Goal: Information Seeking & Learning: Find specific fact

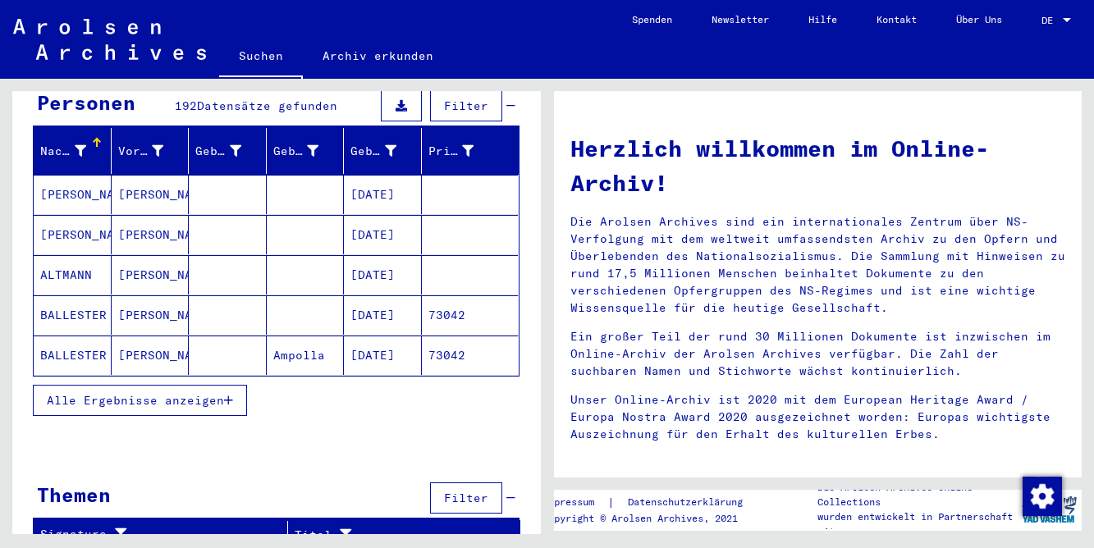
click at [134, 393] on span "Alle Ergebnisse anzeigen" at bounding box center [135, 400] width 177 height 15
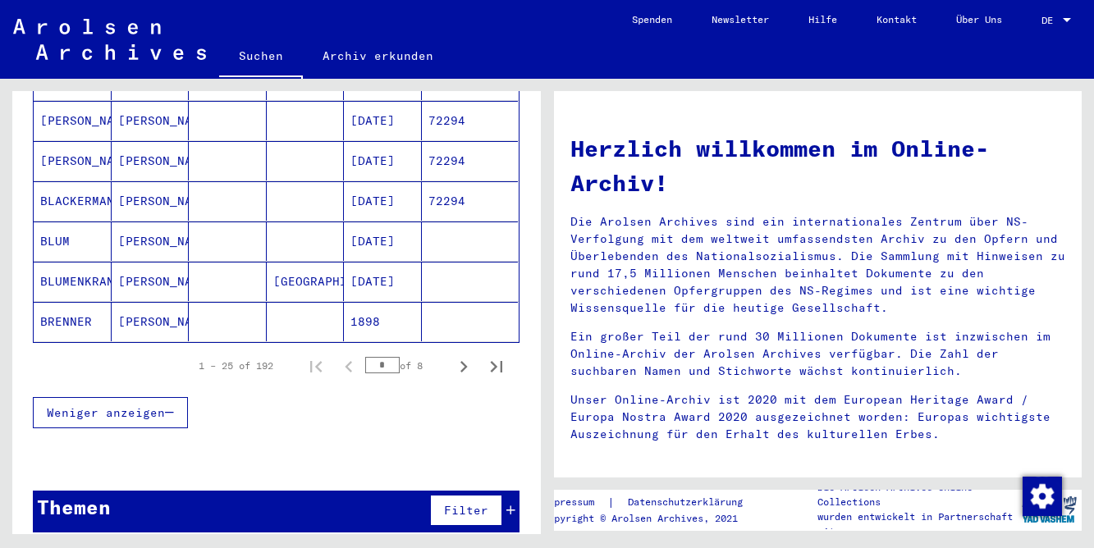
scroll to position [1012, 0]
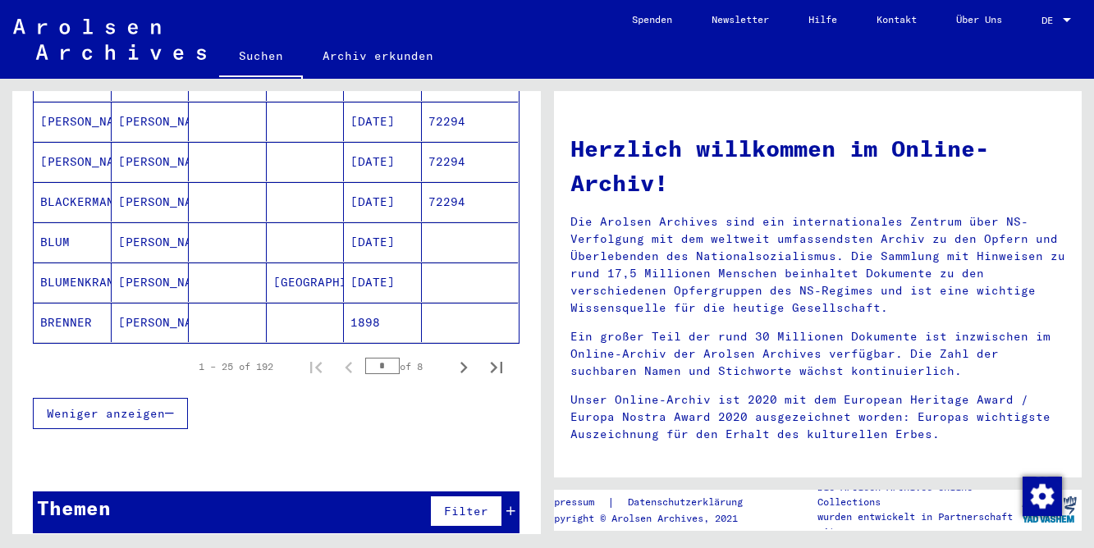
click at [96, 499] on div "Themen" at bounding box center [74, 508] width 74 height 30
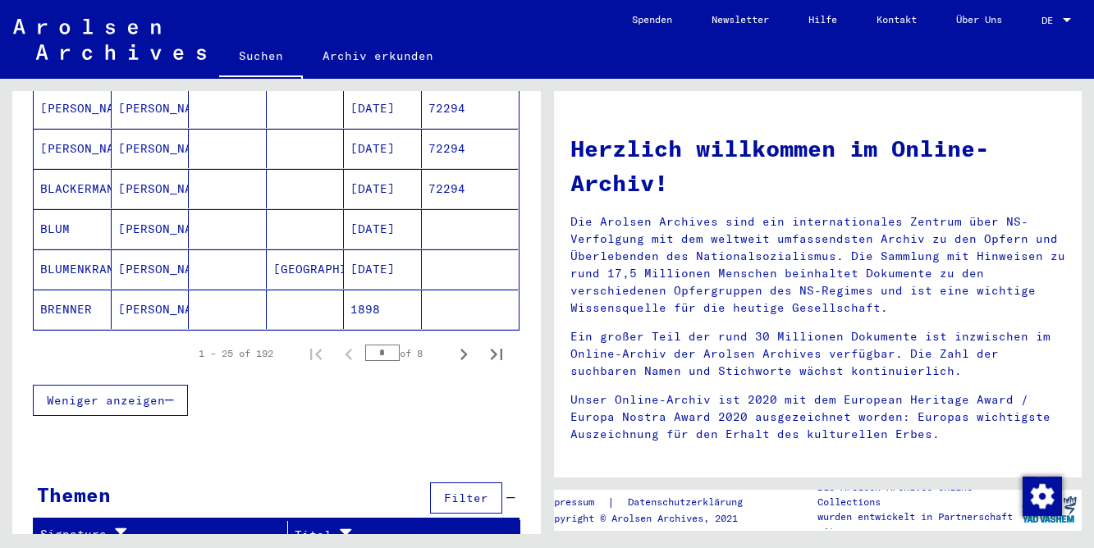
scroll to position [0, 0]
click at [458, 345] on icon "Next page" at bounding box center [463, 354] width 23 height 23
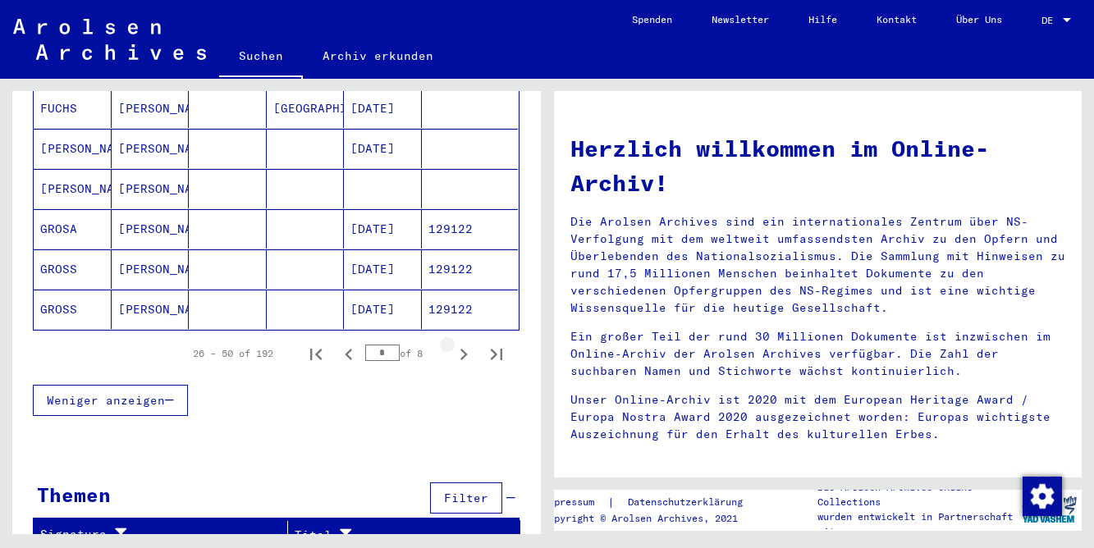
click at [458, 345] on icon "Next page" at bounding box center [463, 354] width 23 height 23
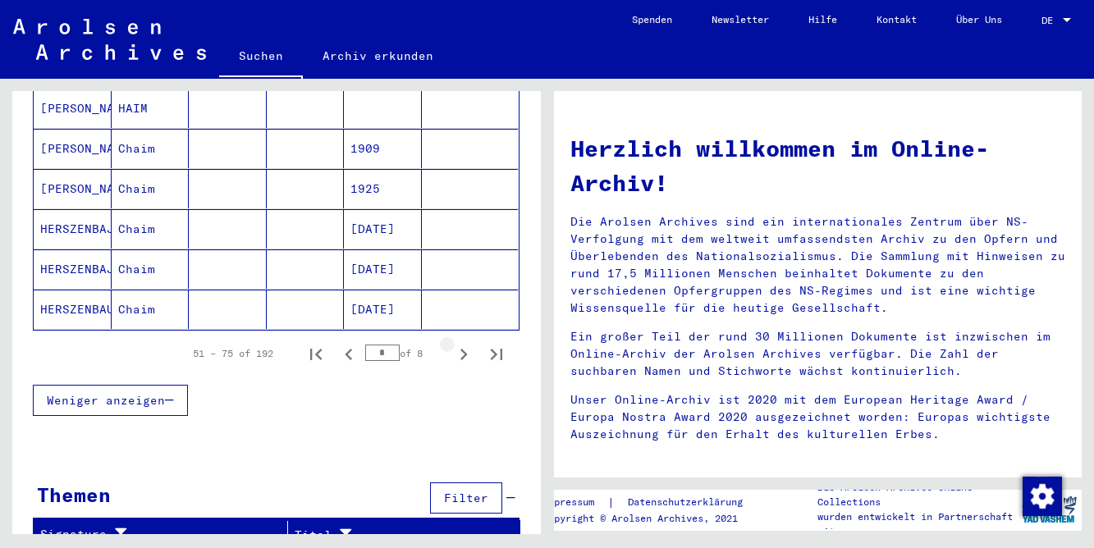
click at [458, 345] on icon "Next page" at bounding box center [463, 354] width 23 height 23
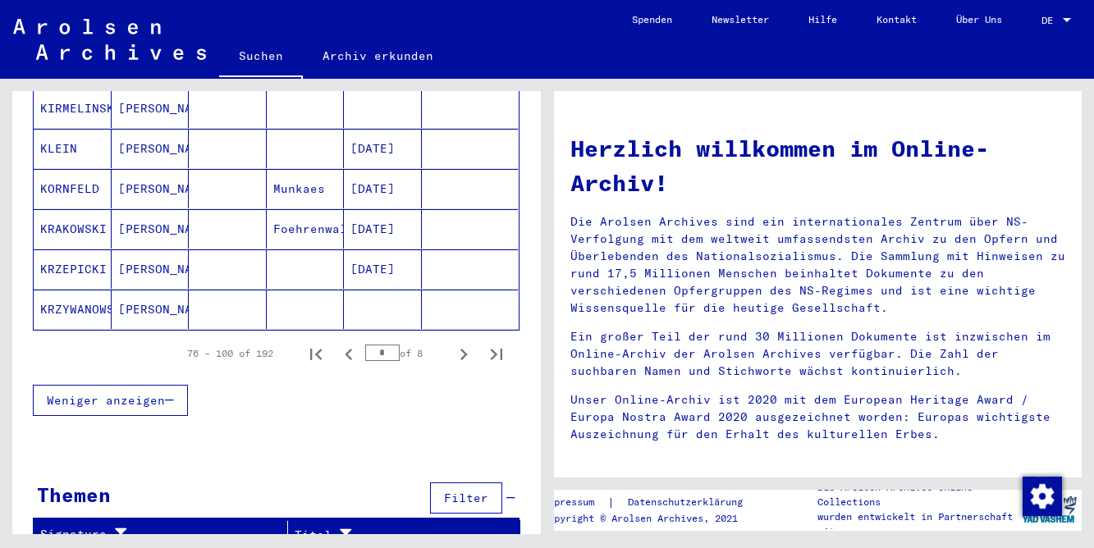
click at [458, 345] on icon "Next page" at bounding box center [463, 354] width 23 height 23
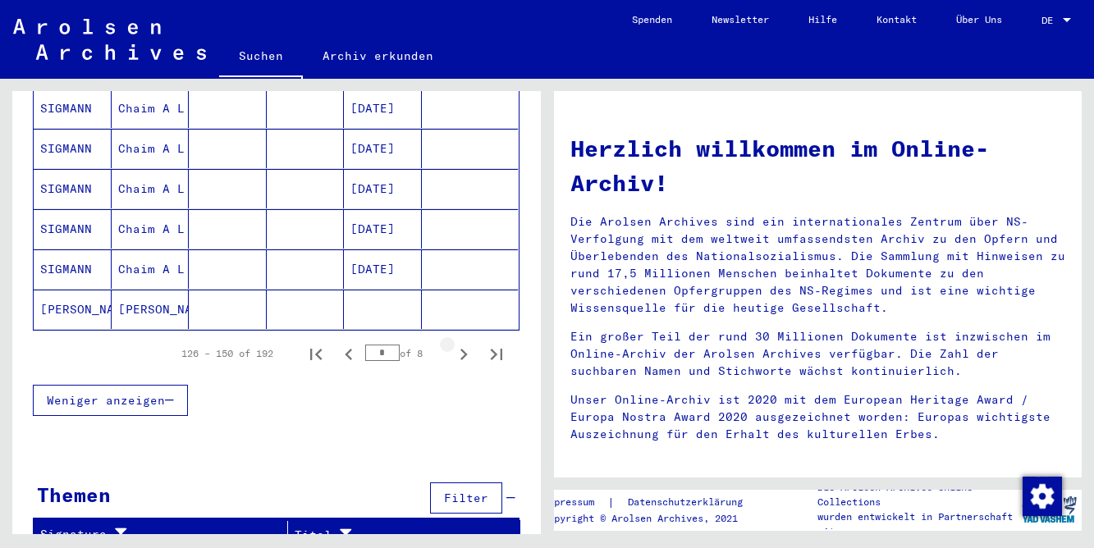
click at [458, 345] on icon "Next page" at bounding box center [463, 354] width 23 height 23
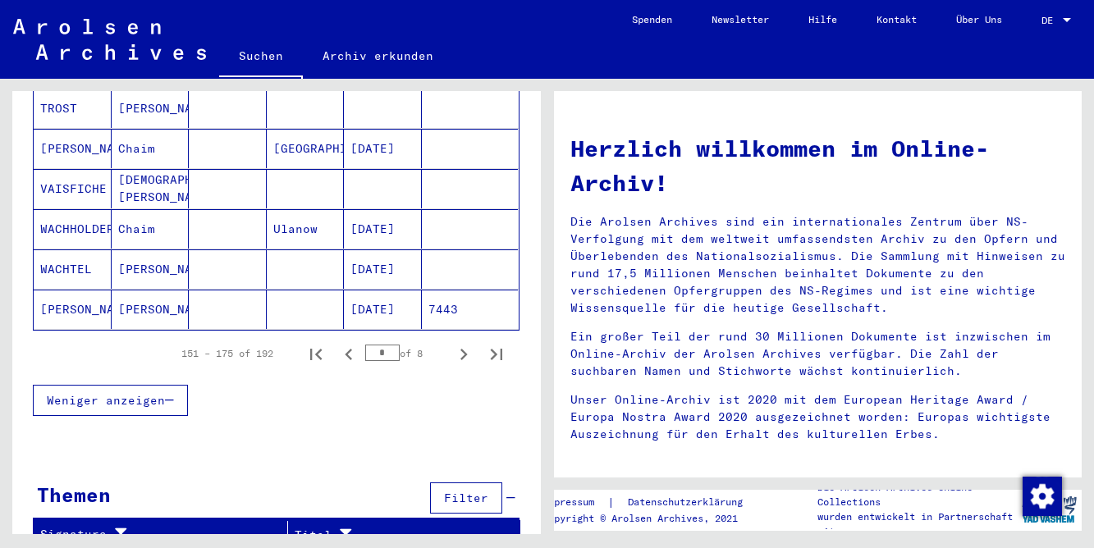
click at [458, 345] on icon "Next page" at bounding box center [463, 354] width 23 height 23
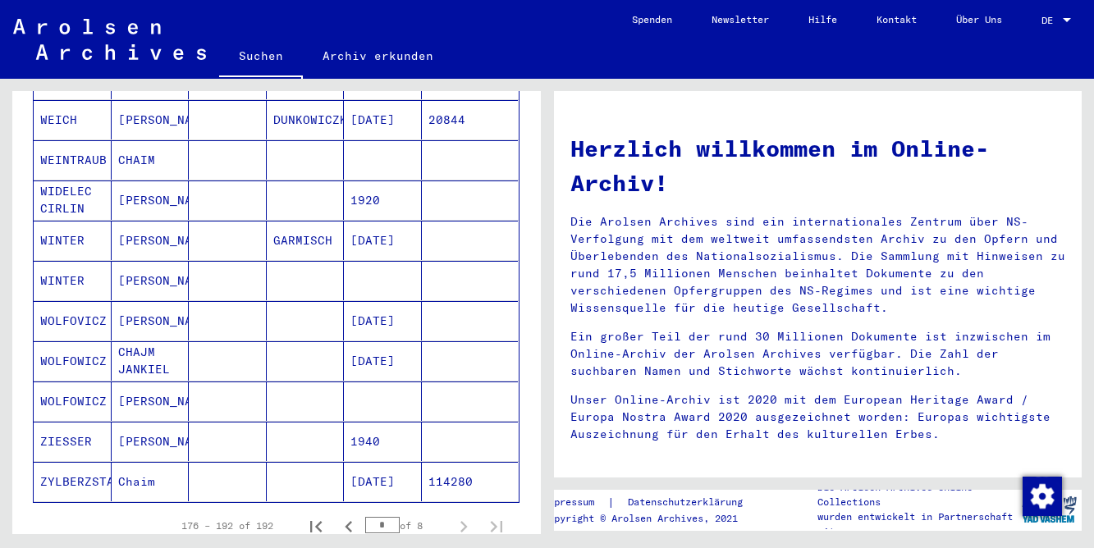
scroll to position [537, 0]
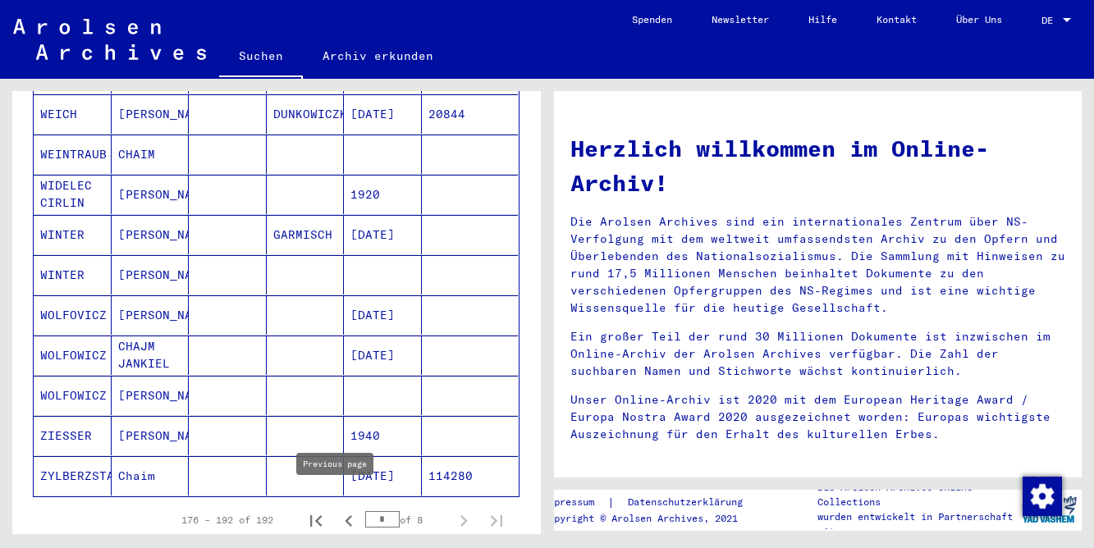
click at [337, 510] on icon "Previous page" at bounding box center [348, 521] width 23 height 23
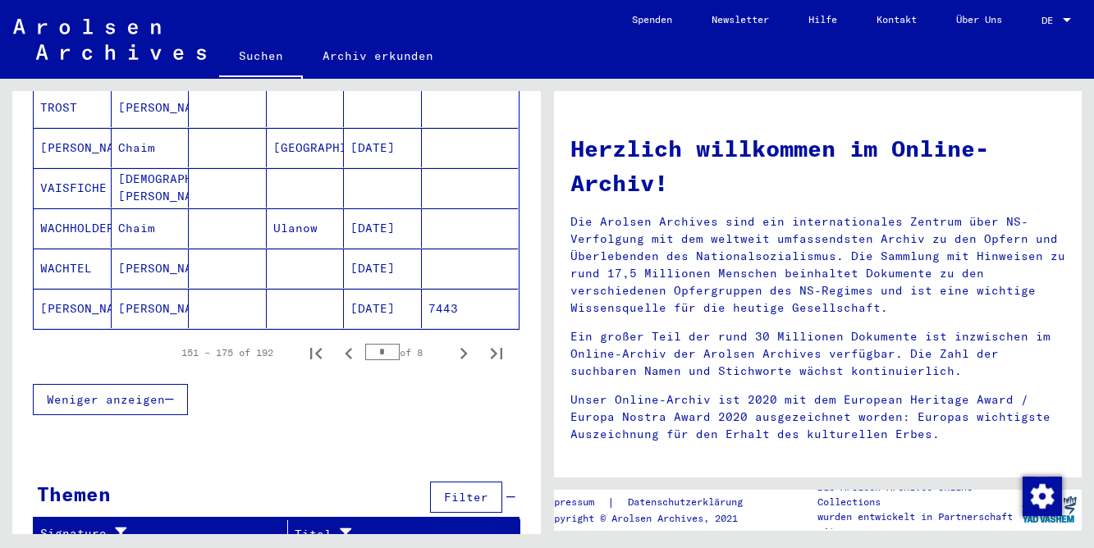
scroll to position [1025, 0]
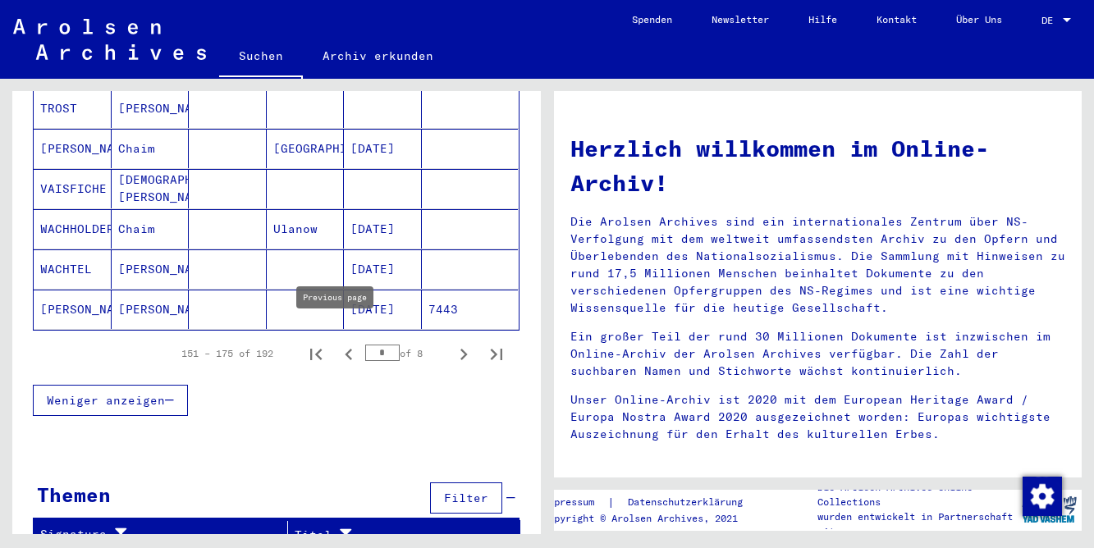
click at [337, 343] on icon "Previous page" at bounding box center [348, 354] width 23 height 23
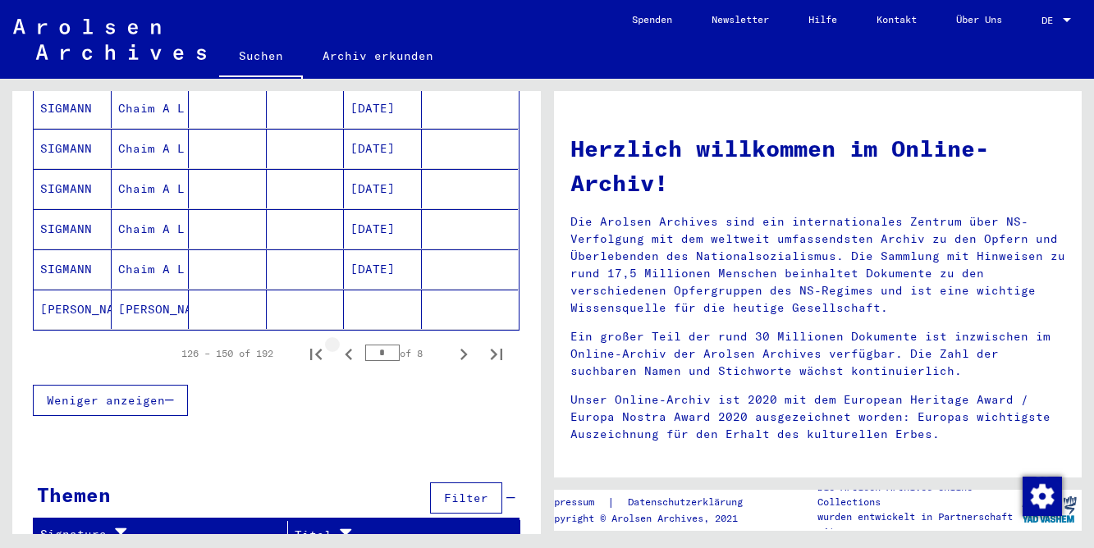
click at [337, 343] on icon "Previous page" at bounding box center [348, 354] width 23 height 23
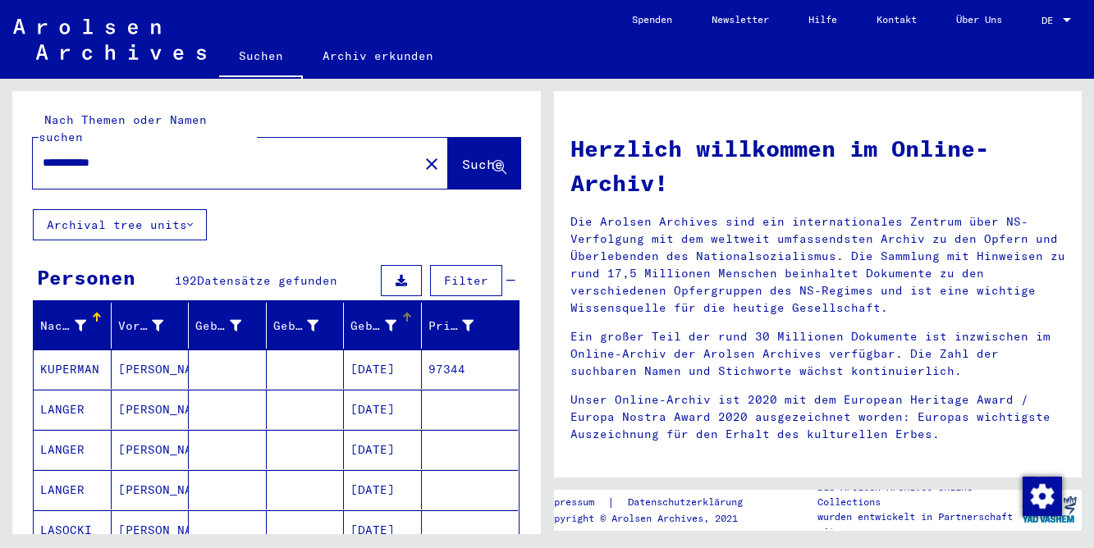
scroll to position [0, 0]
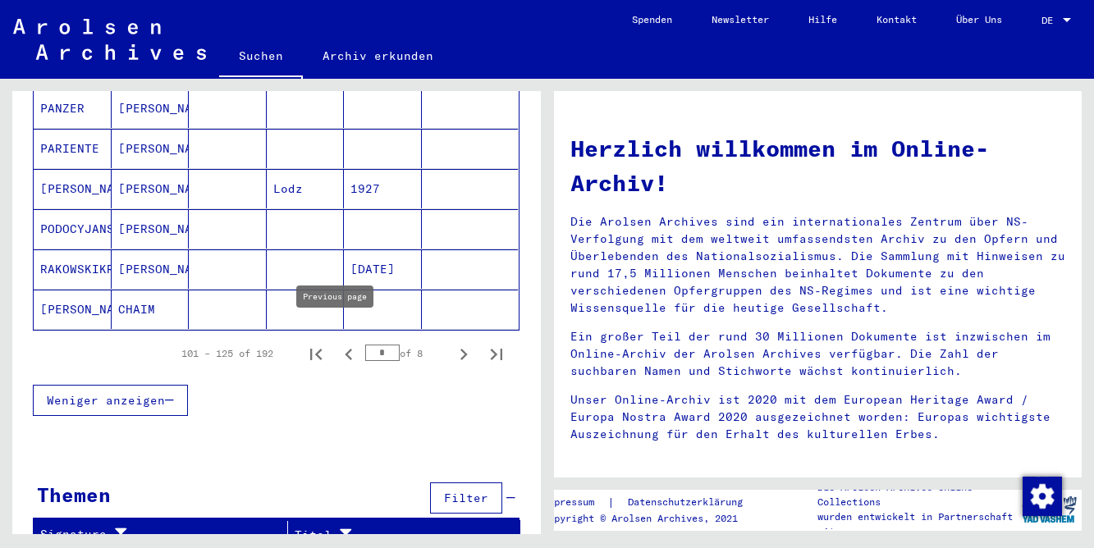
click at [337, 343] on icon "Previous page" at bounding box center [348, 354] width 23 height 23
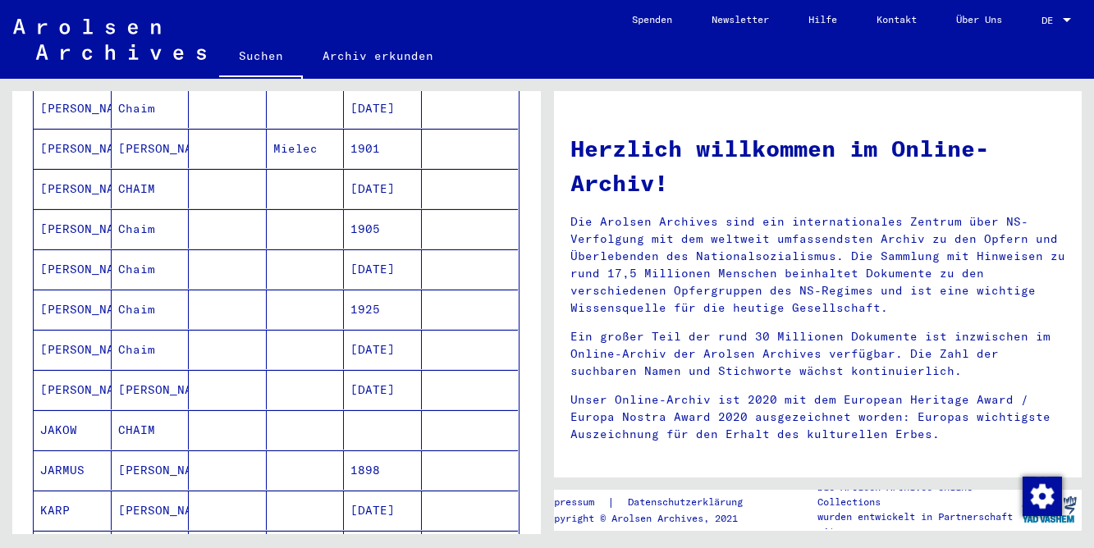
scroll to position [89, 0]
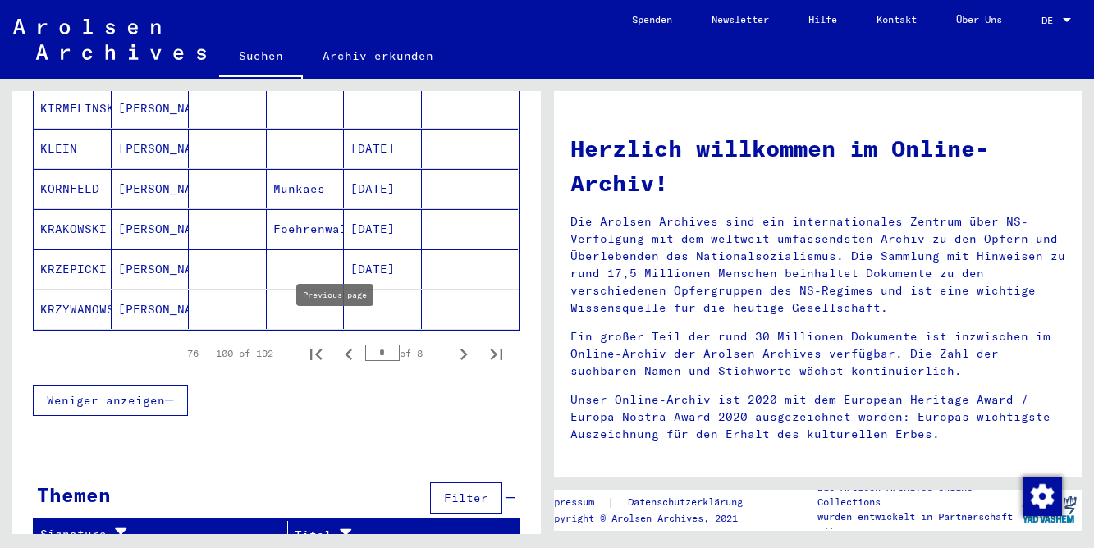
click at [338, 343] on icon "Previous page" at bounding box center [348, 354] width 23 height 23
type input "*"
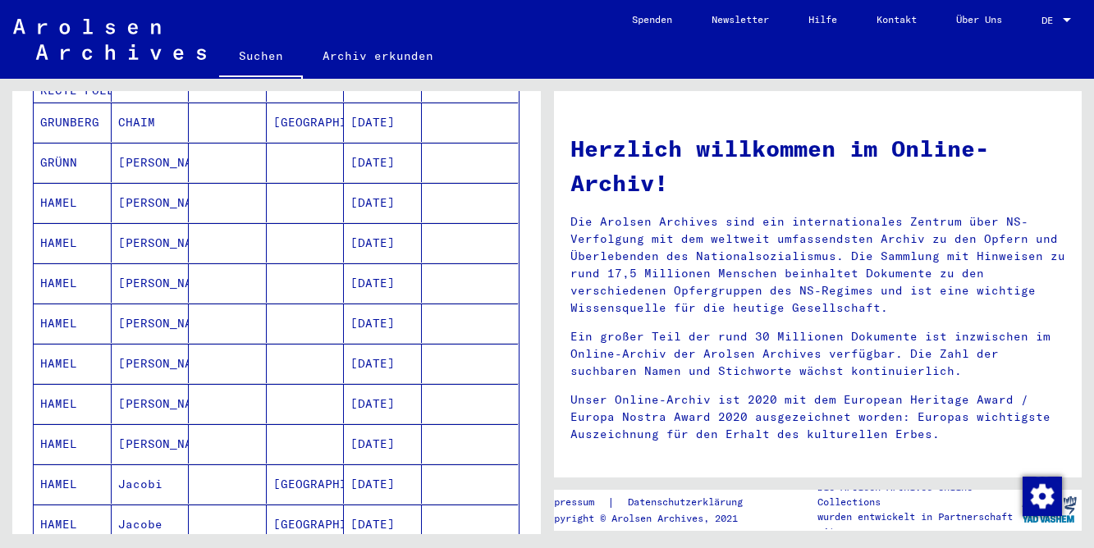
scroll to position [274, 0]
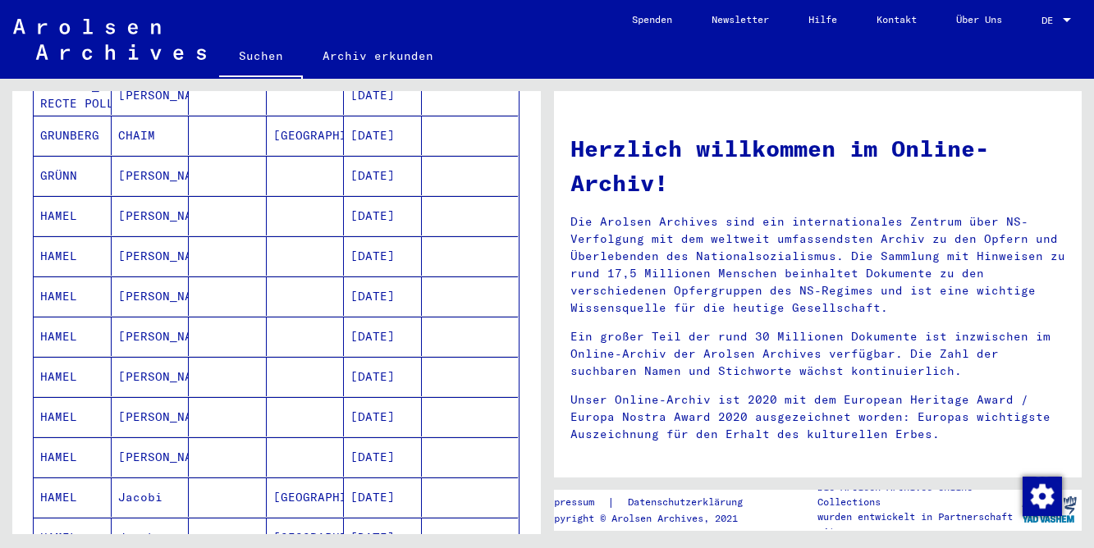
click at [233, 288] on mat-cell at bounding box center [228, 296] width 78 height 39
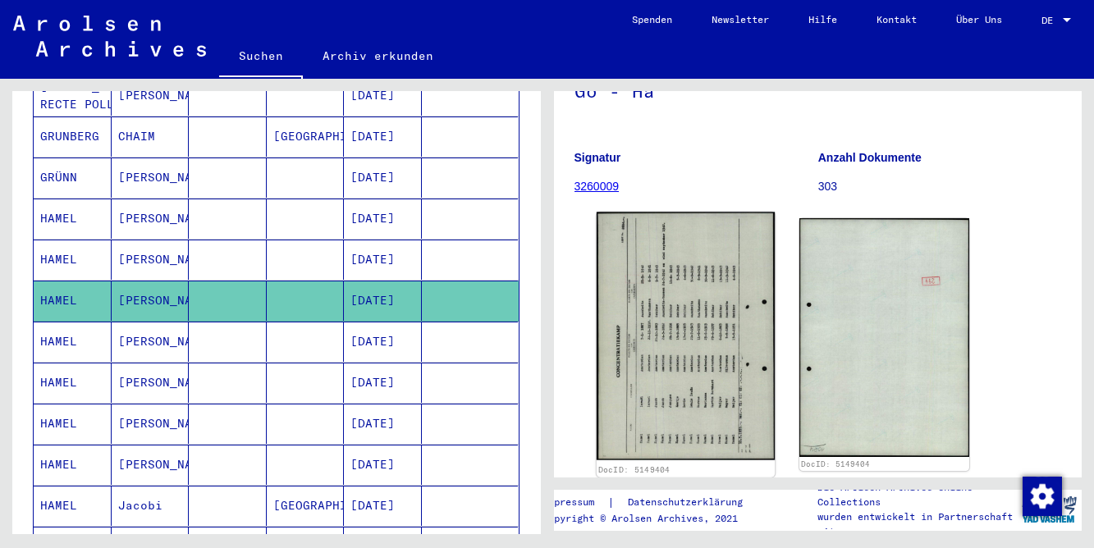
scroll to position [161, 0]
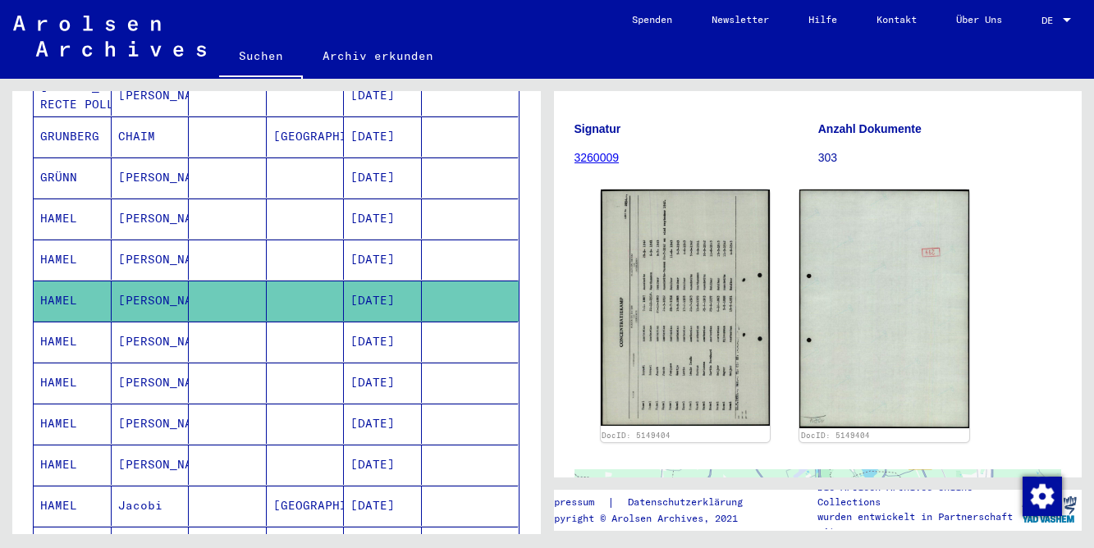
click at [375, 199] on mat-cell "[DATE]" at bounding box center [383, 219] width 78 height 40
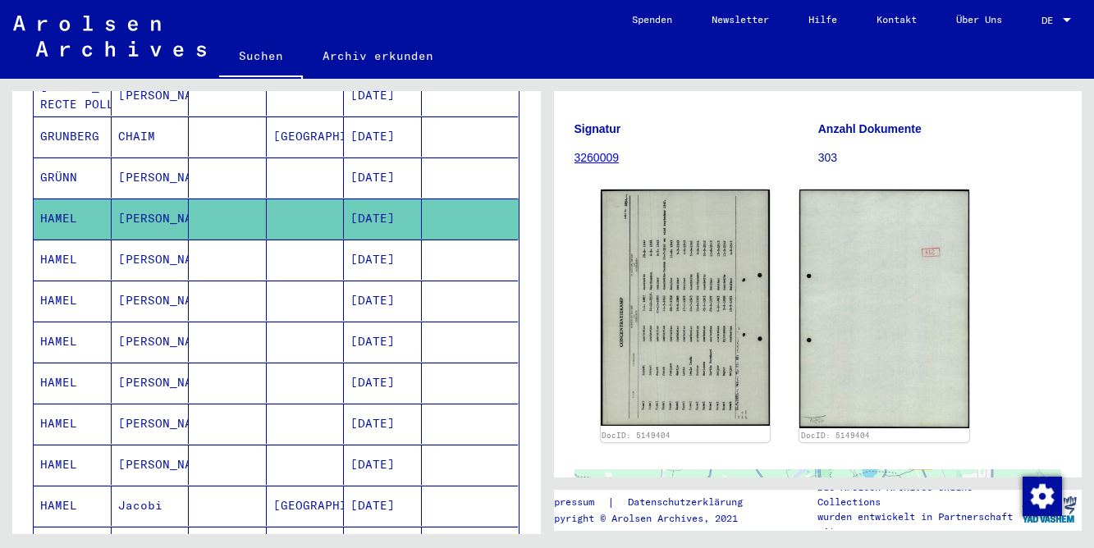
scroll to position [247, 0]
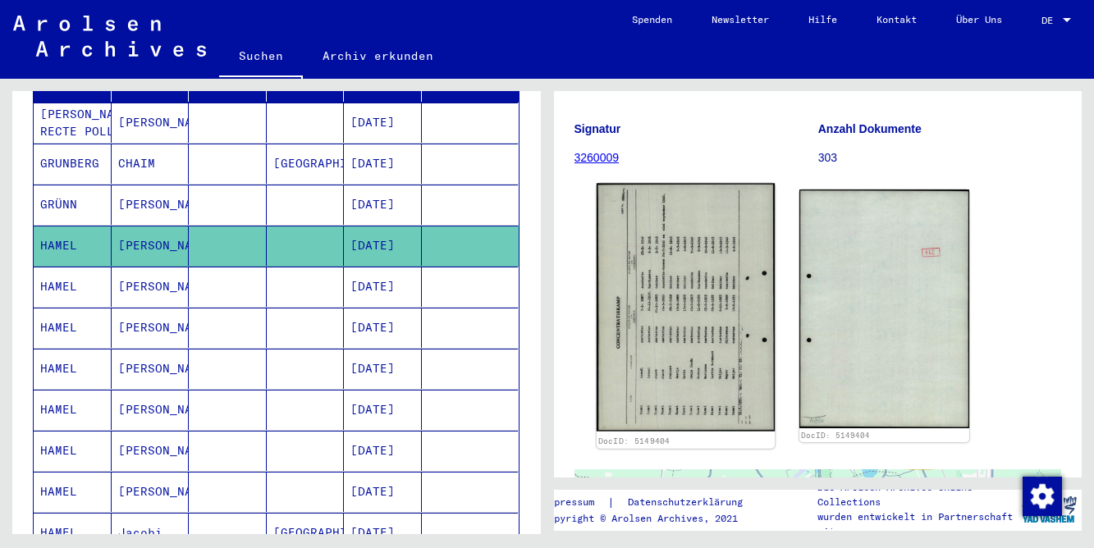
click at [637, 322] on img at bounding box center [685, 308] width 178 height 248
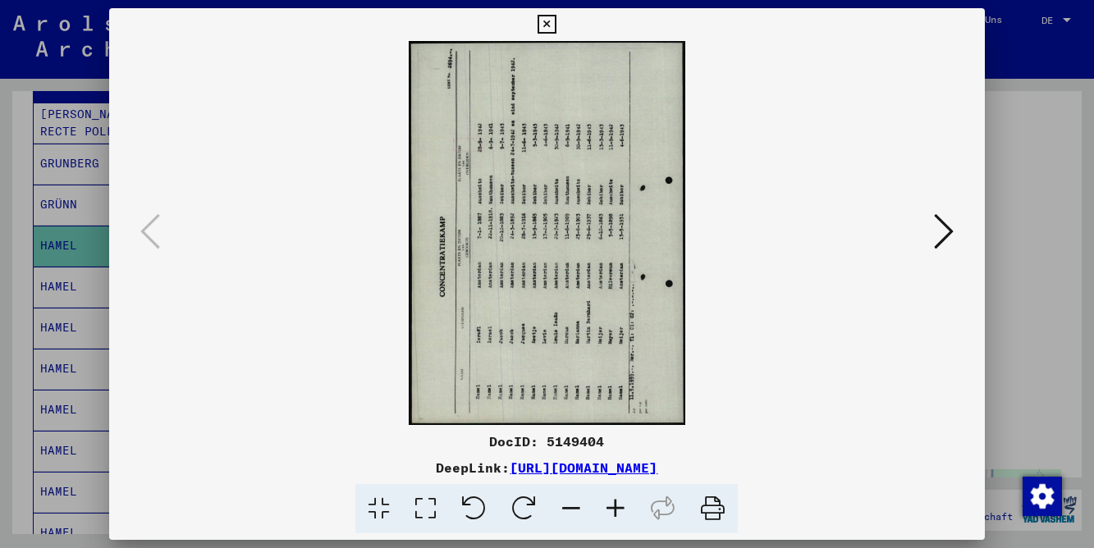
click at [533, 495] on icon at bounding box center [524, 509] width 50 height 50
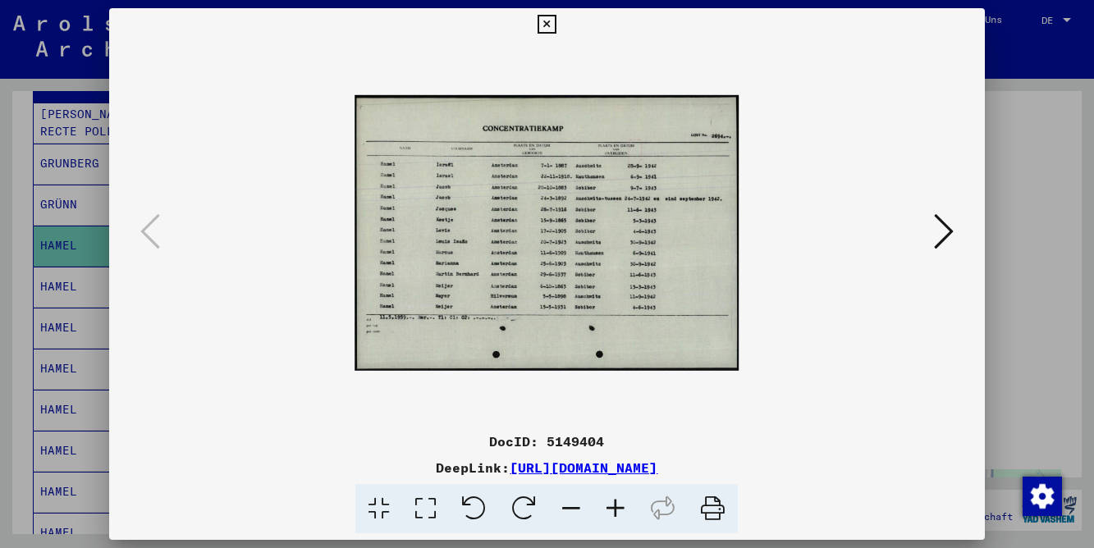
click at [626, 503] on icon at bounding box center [615, 509] width 44 height 50
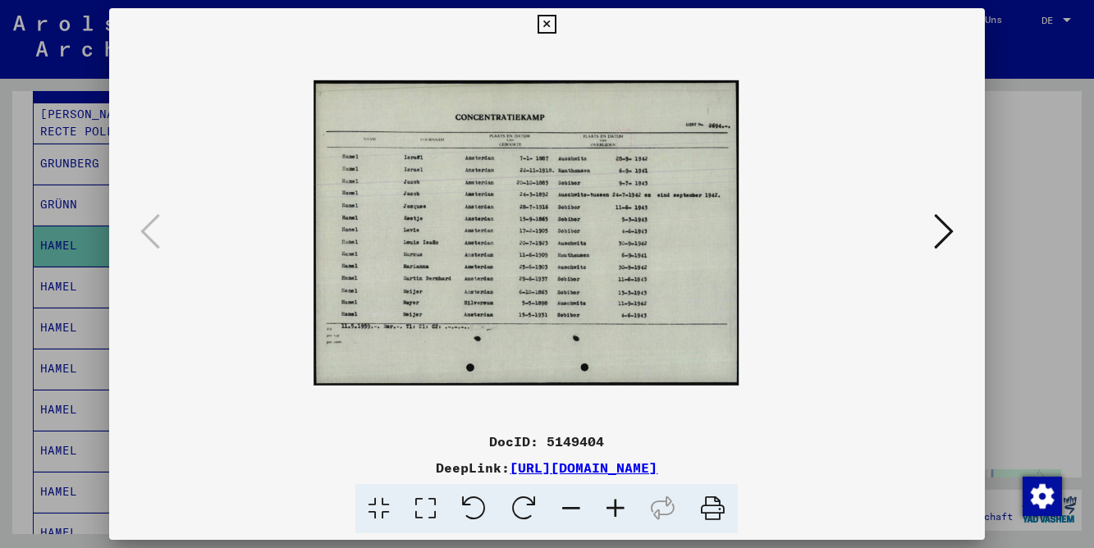
click at [626, 503] on icon at bounding box center [615, 509] width 44 height 50
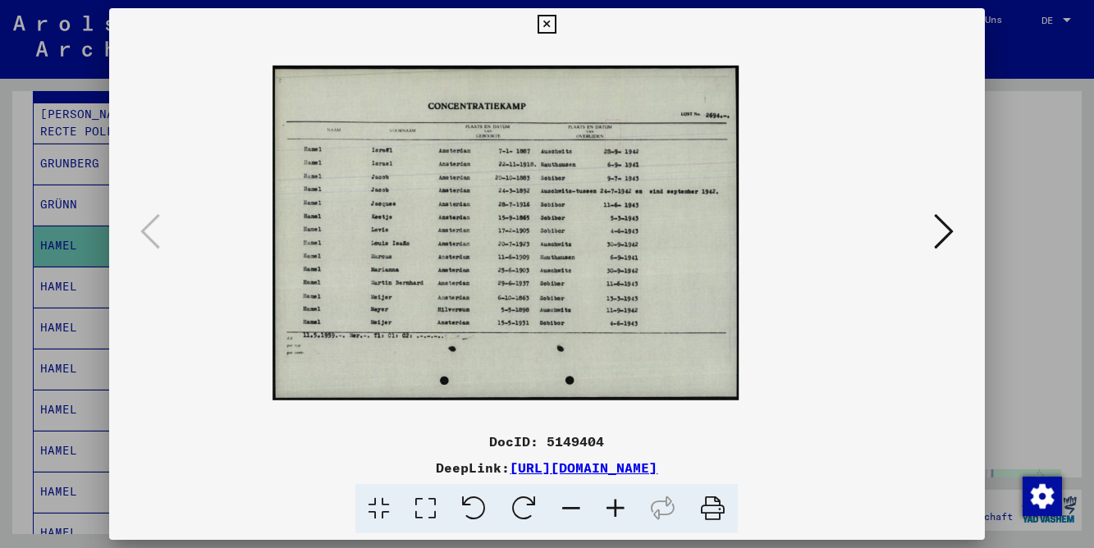
click at [626, 503] on icon at bounding box center [615, 509] width 44 height 50
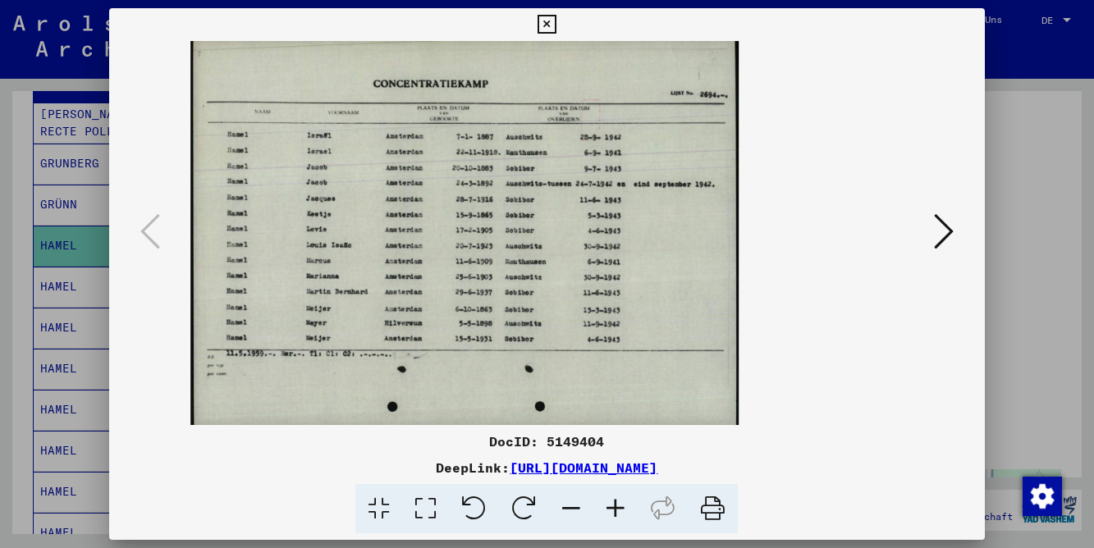
click at [626, 503] on icon at bounding box center [615, 509] width 44 height 50
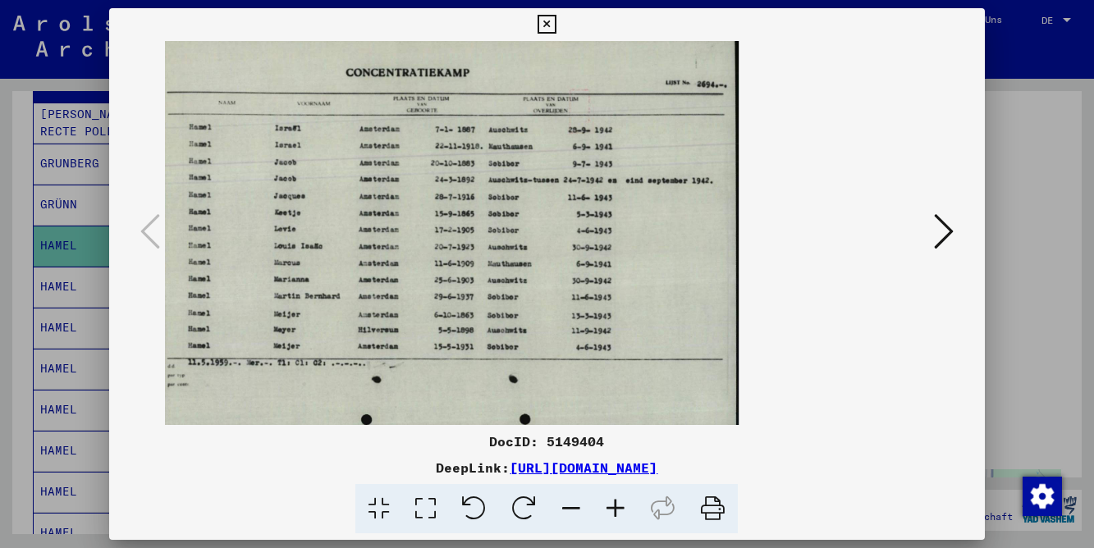
click at [626, 503] on icon at bounding box center [615, 509] width 44 height 50
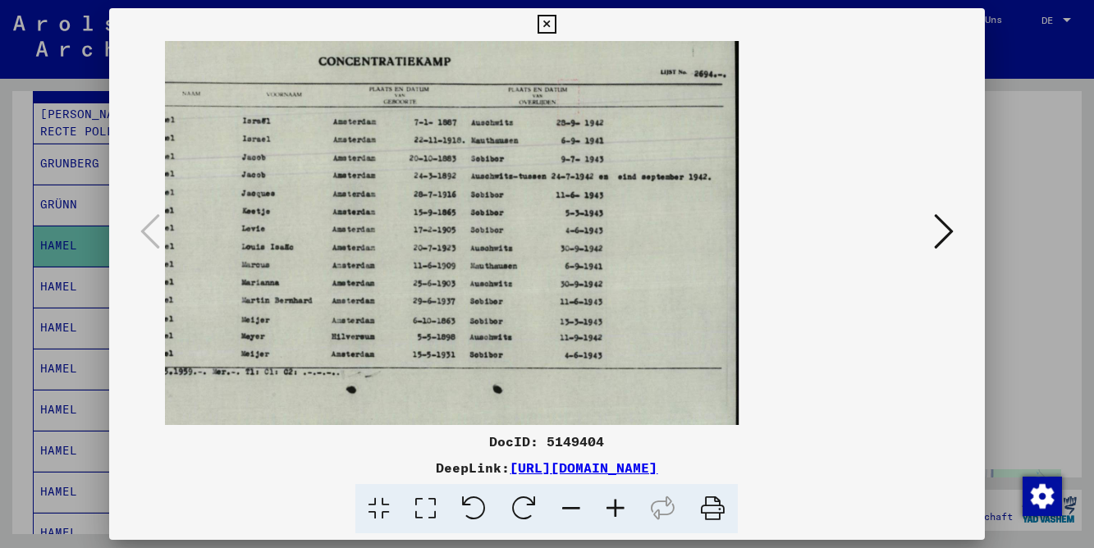
drag, startPoint x: 504, startPoint y: 282, endPoint x: 574, endPoint y: 282, distance: 70.6
click at [556, 25] on icon at bounding box center [546, 25] width 19 height 20
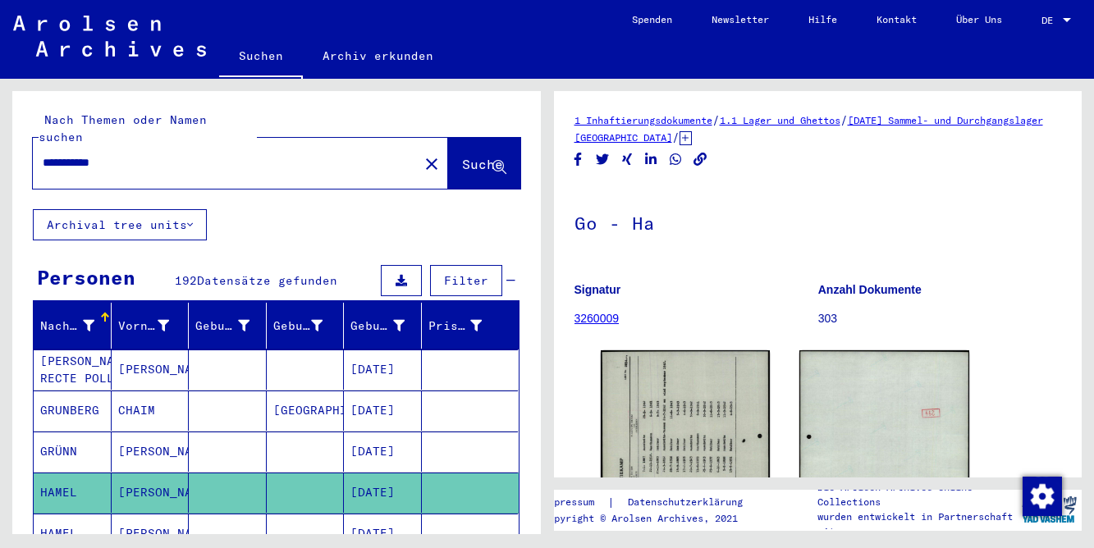
drag, startPoint x: 76, startPoint y: 145, endPoint x: -20, endPoint y: 144, distance: 96.0
click at [0, 144] on html "**********" at bounding box center [547, 274] width 1094 height 548
type input "**********"
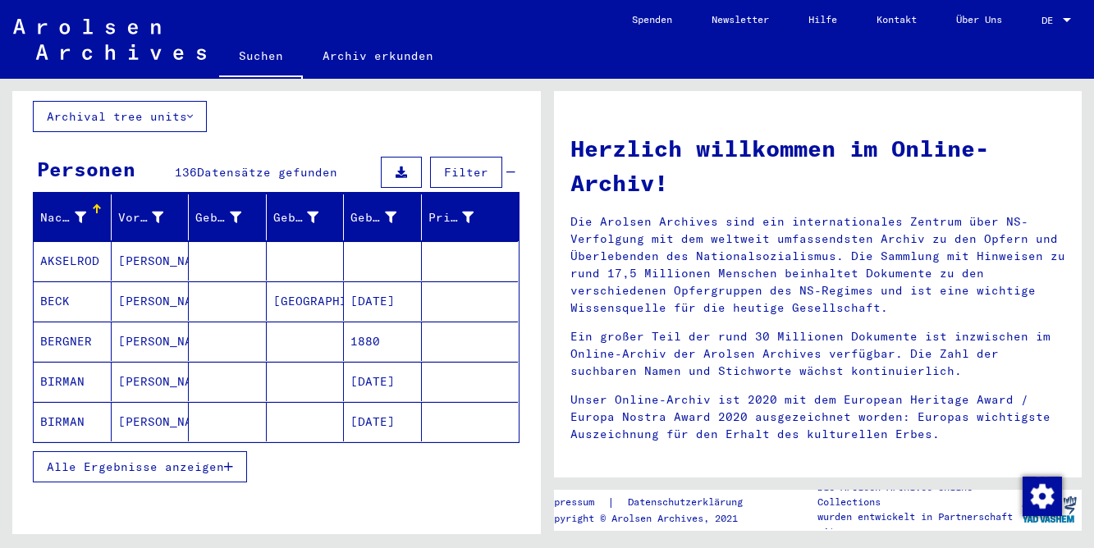
scroll to position [129, 0]
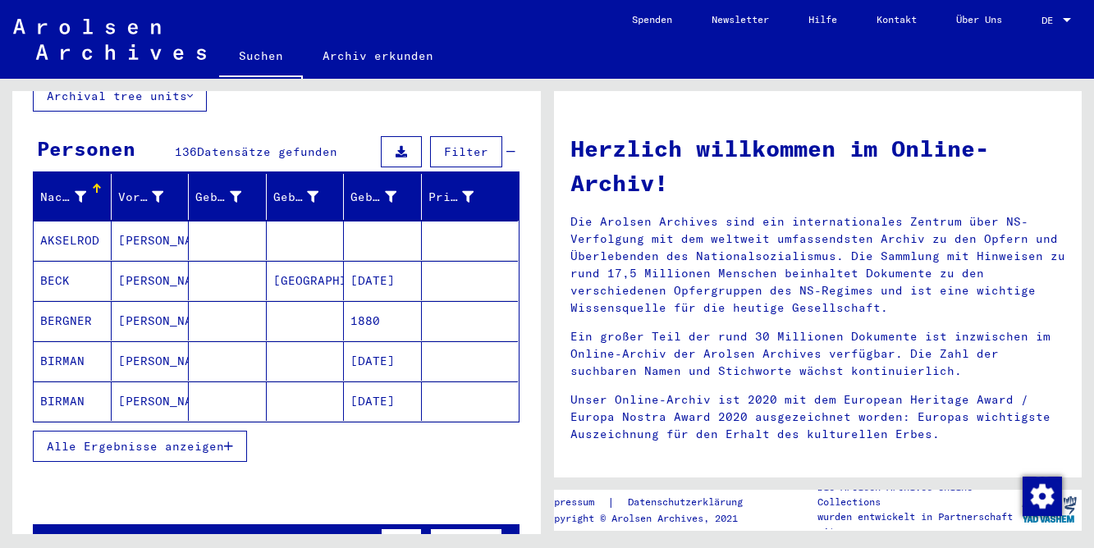
click at [192, 443] on button "Alle Ergebnisse anzeigen" at bounding box center [140, 446] width 214 height 31
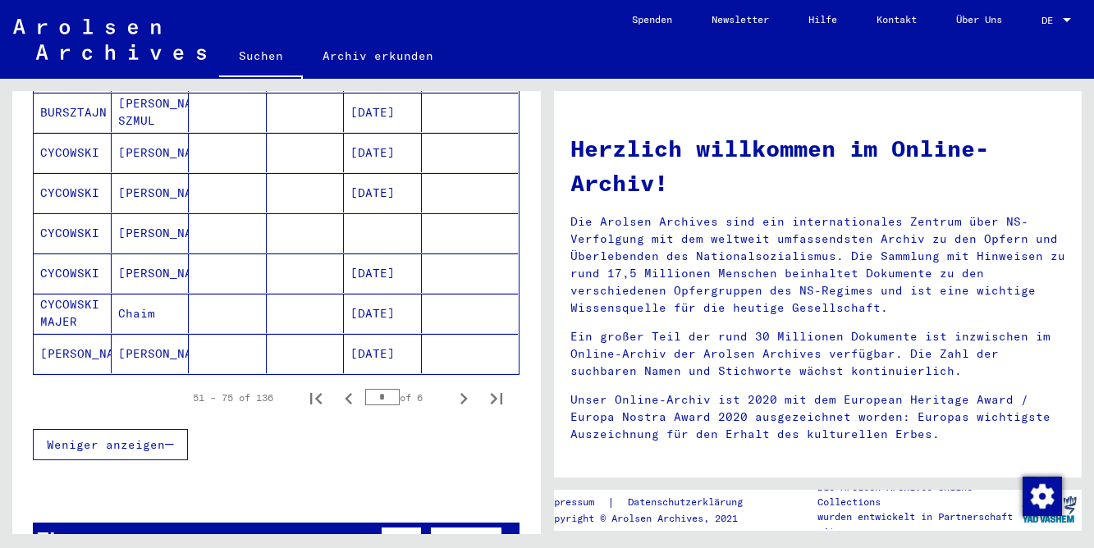
scroll to position [1013, 0]
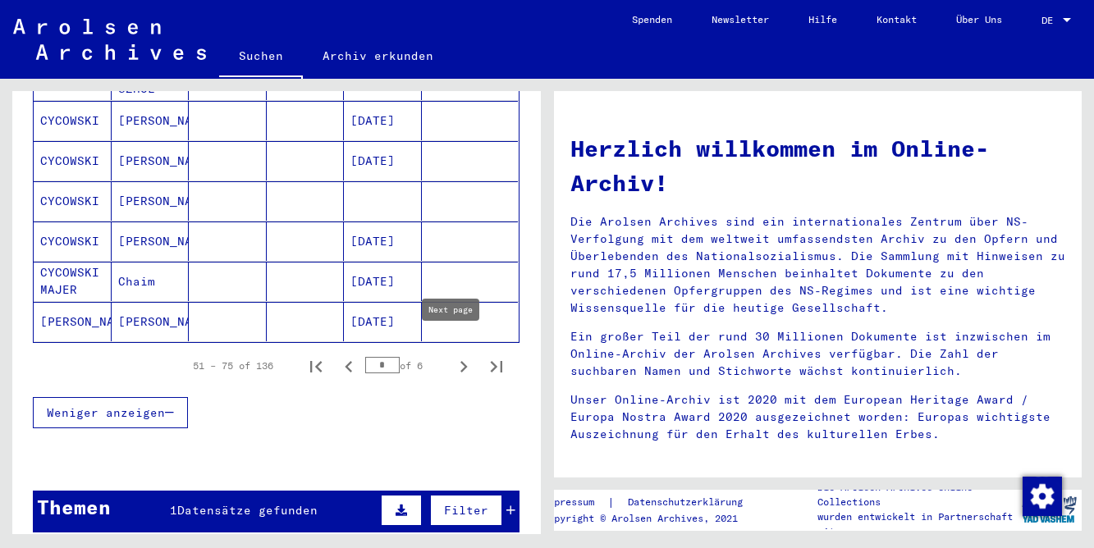
click at [452, 355] on icon "Next page" at bounding box center [463, 366] width 23 height 23
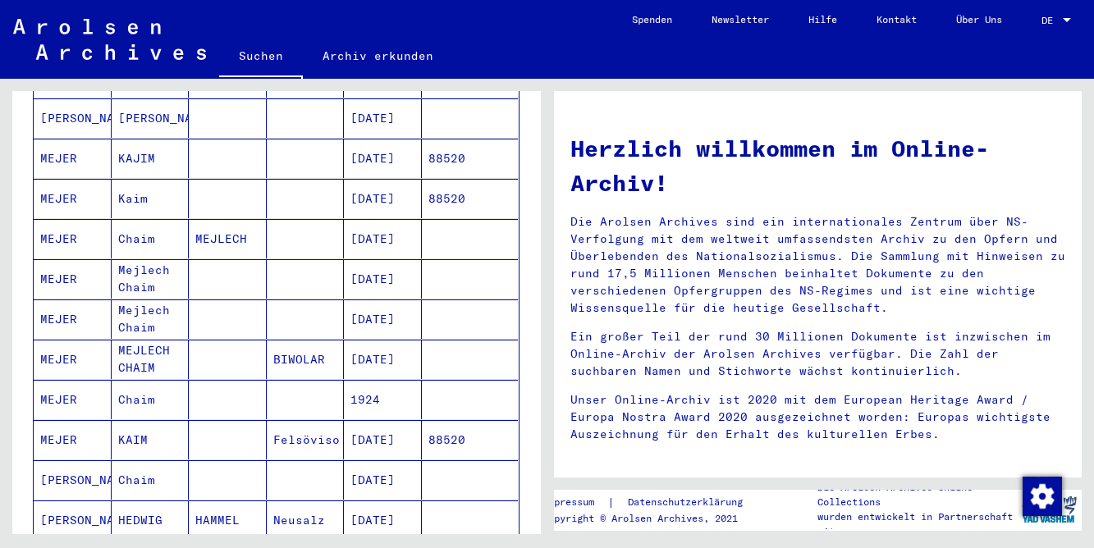
scroll to position [935, 0]
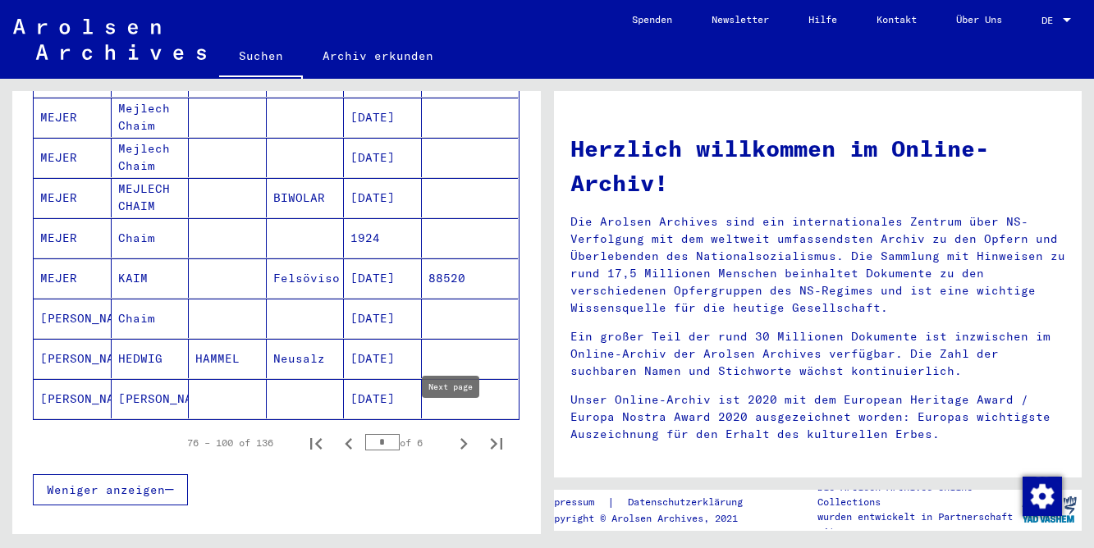
click at [452, 432] on icon "Next page" at bounding box center [463, 443] width 23 height 23
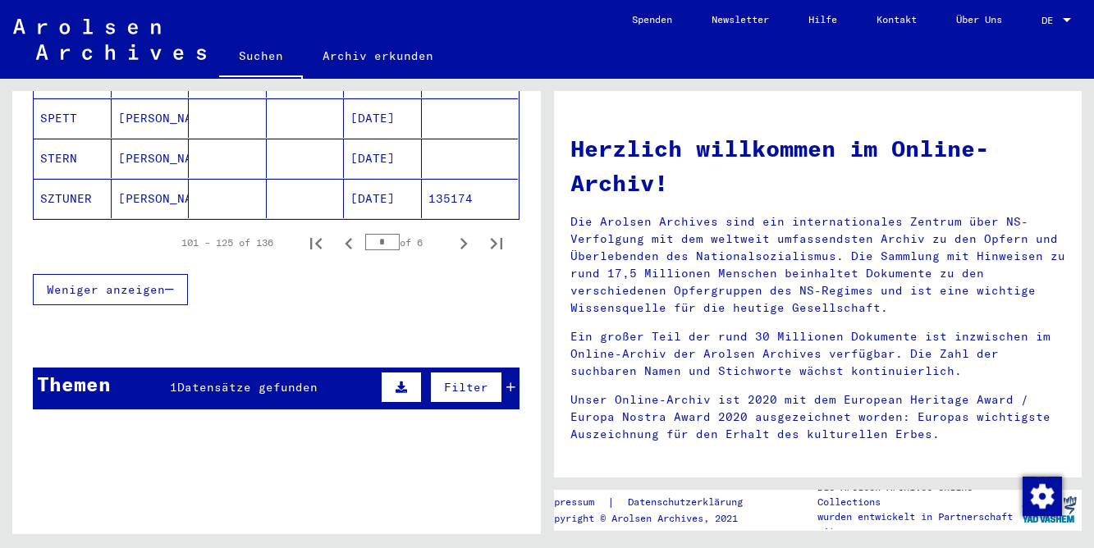
scroll to position [1135, 0]
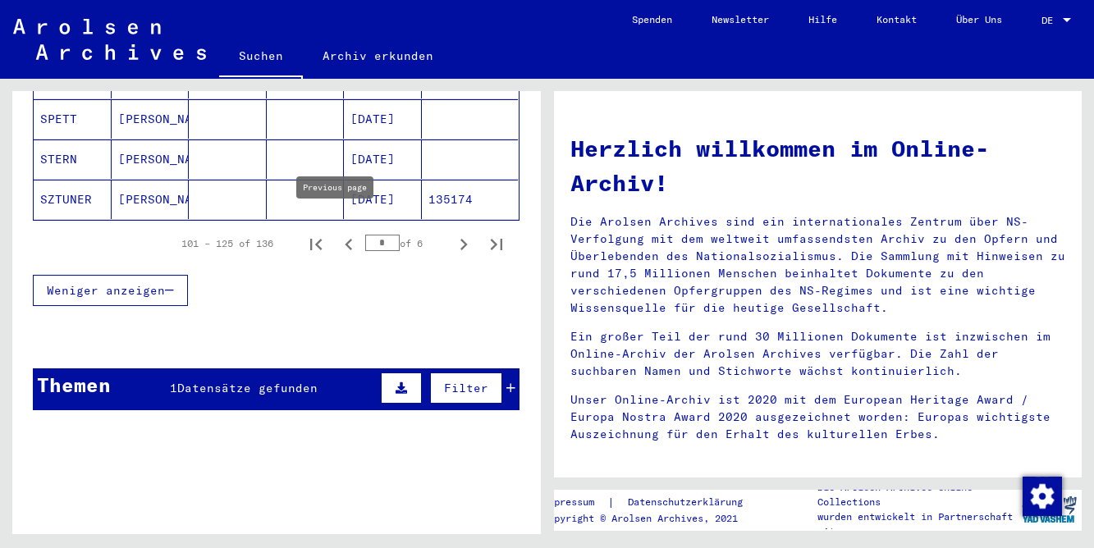
click at [335, 227] on button "Previous page" at bounding box center [348, 243] width 33 height 33
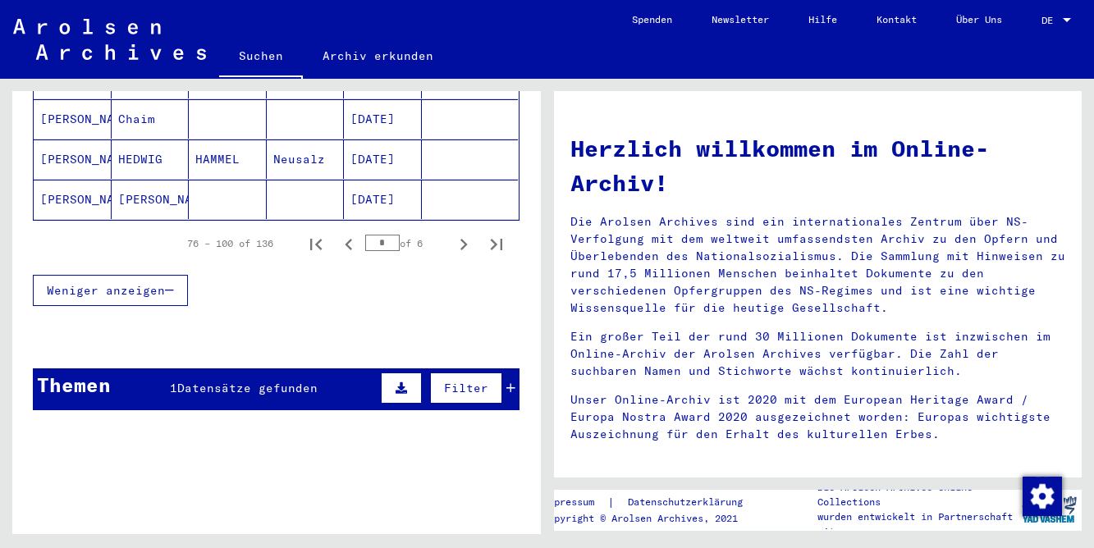
click at [345, 239] on icon "Previous page" at bounding box center [348, 244] width 7 height 11
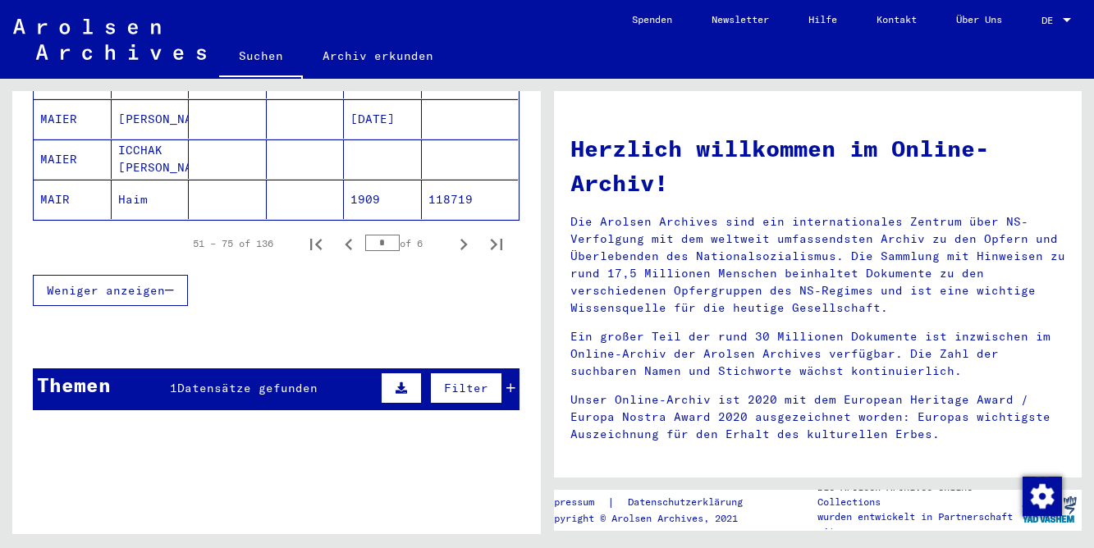
click at [345, 239] on icon "Previous page" at bounding box center [348, 244] width 7 height 11
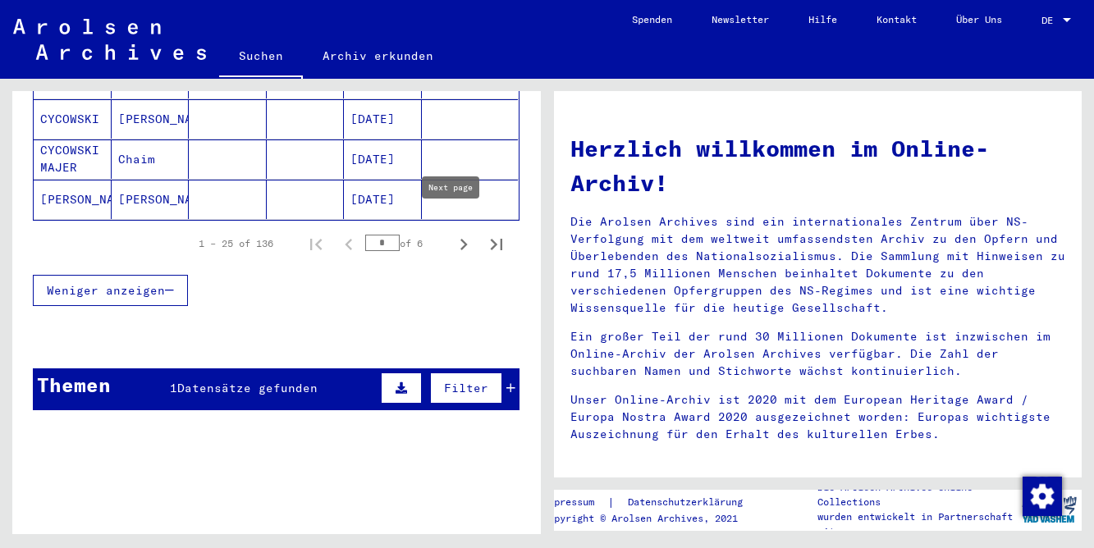
click at [460, 239] on icon "Next page" at bounding box center [463, 244] width 7 height 11
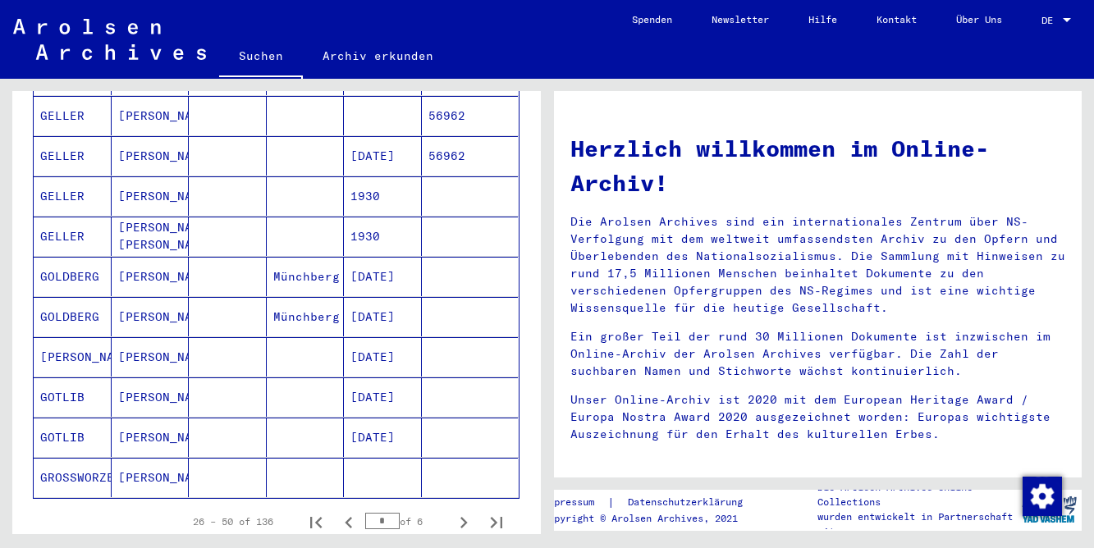
scroll to position [858, 0]
click at [460, 516] on icon "Next page" at bounding box center [463, 521] width 7 height 11
type input "*"
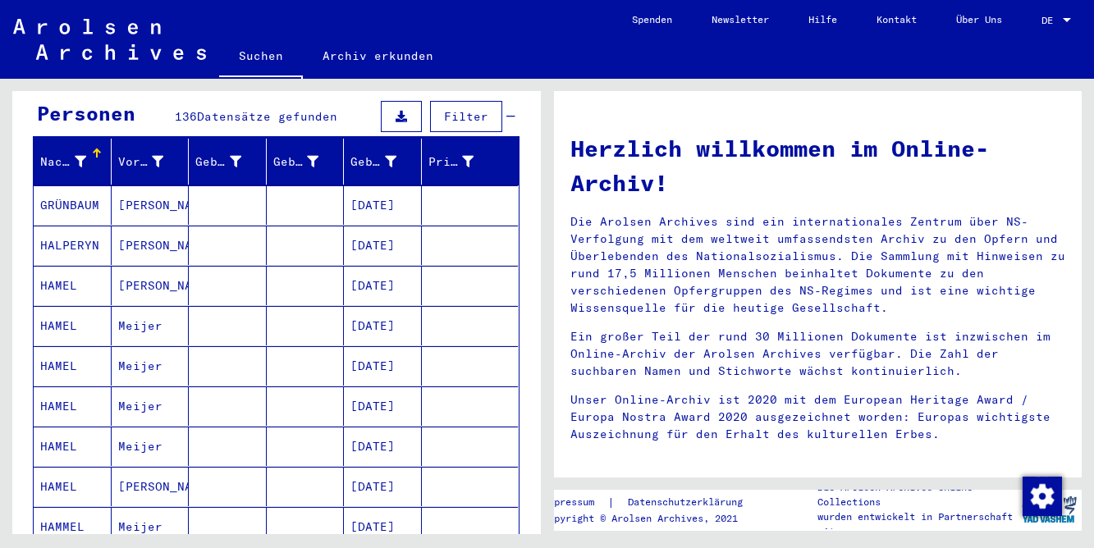
scroll to position [177, 0]
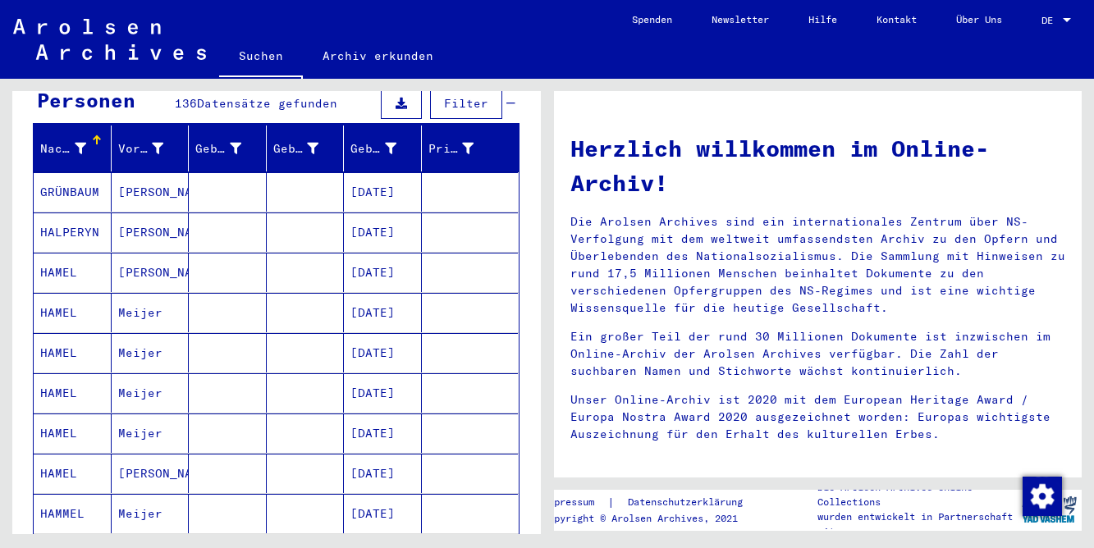
click at [334, 258] on mat-cell at bounding box center [306, 272] width 78 height 39
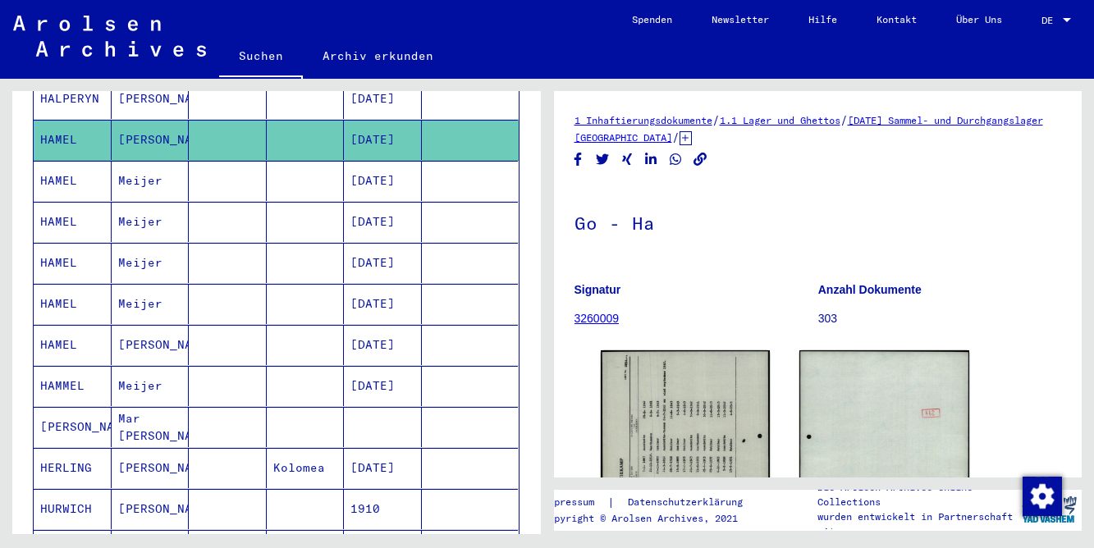
scroll to position [316, 0]
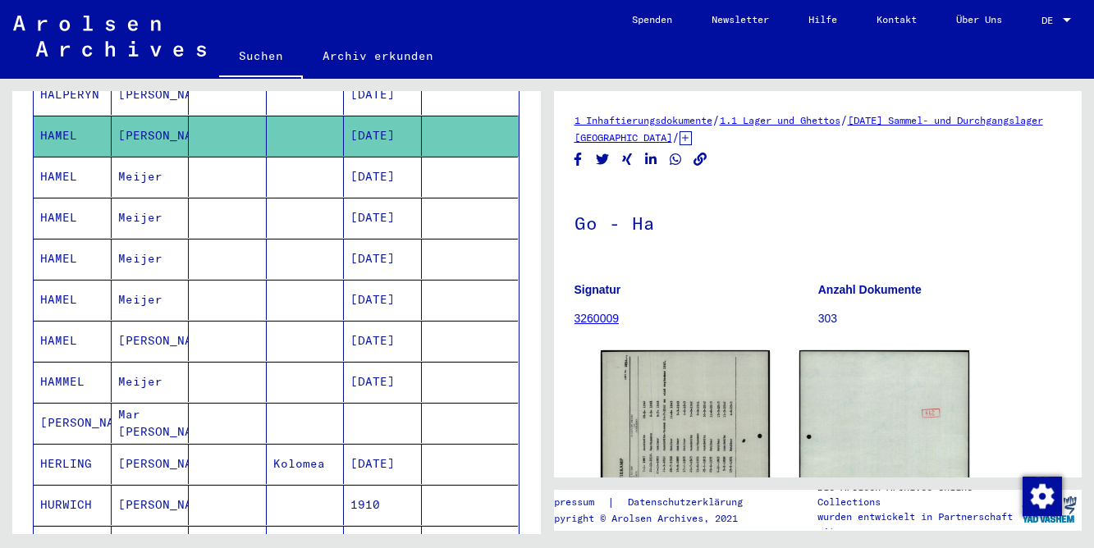
click at [368, 362] on mat-cell "[DATE]" at bounding box center [383, 382] width 78 height 40
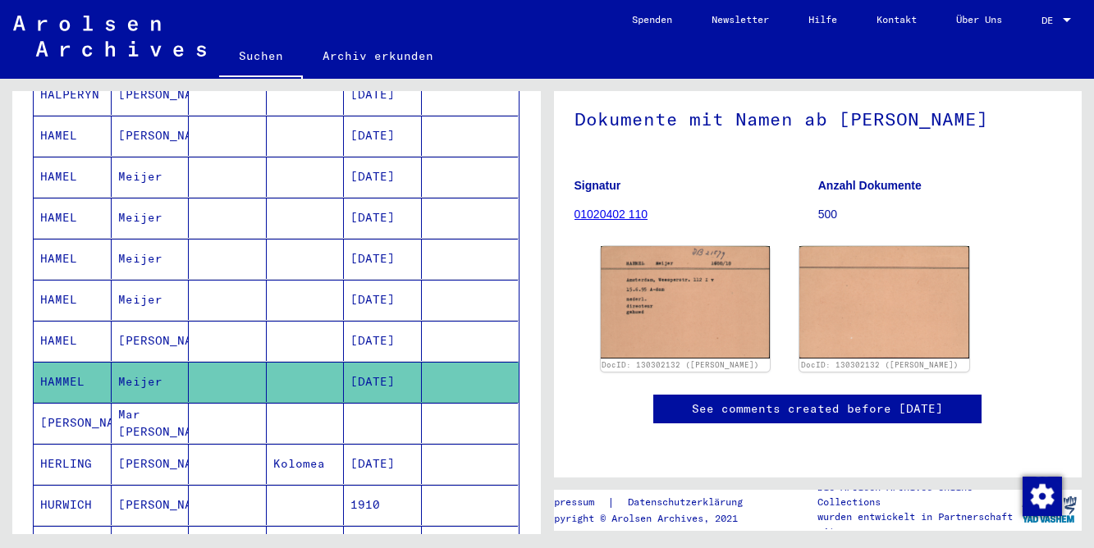
scroll to position [181, 0]
click at [678, 243] on img at bounding box center [685, 301] width 178 height 117
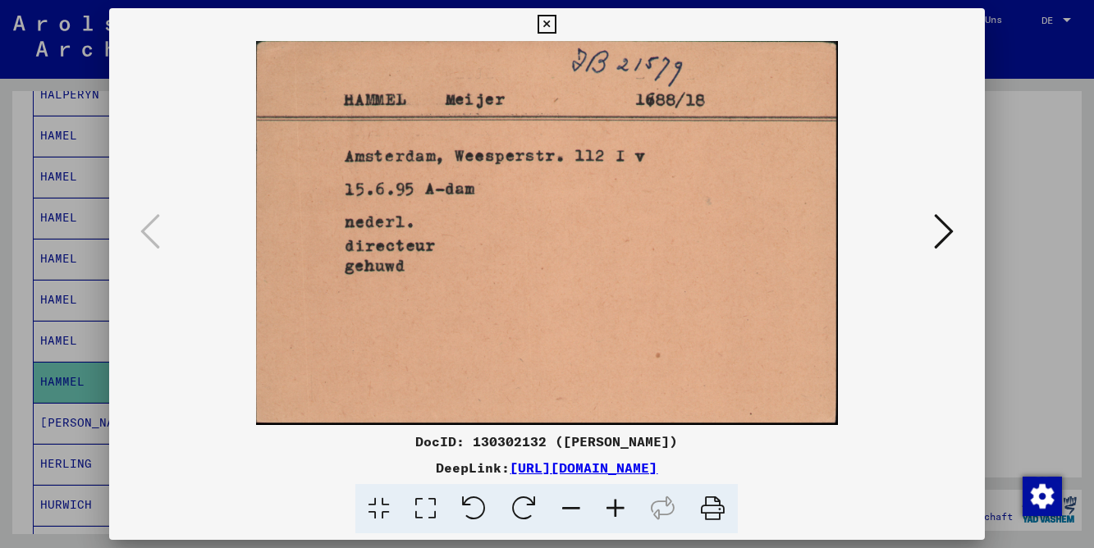
click at [556, 24] on icon at bounding box center [546, 25] width 19 height 20
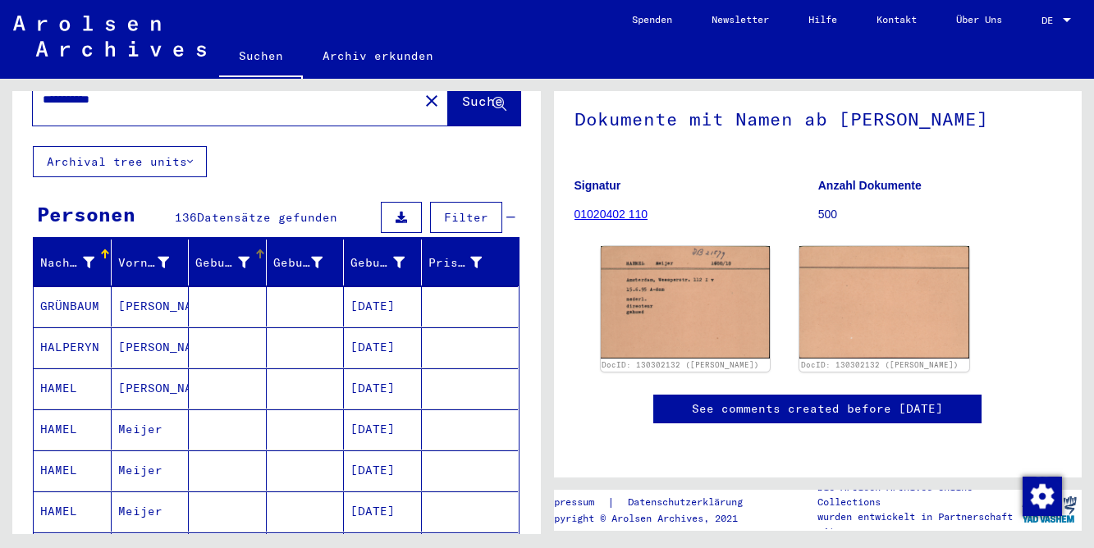
scroll to position [0, 0]
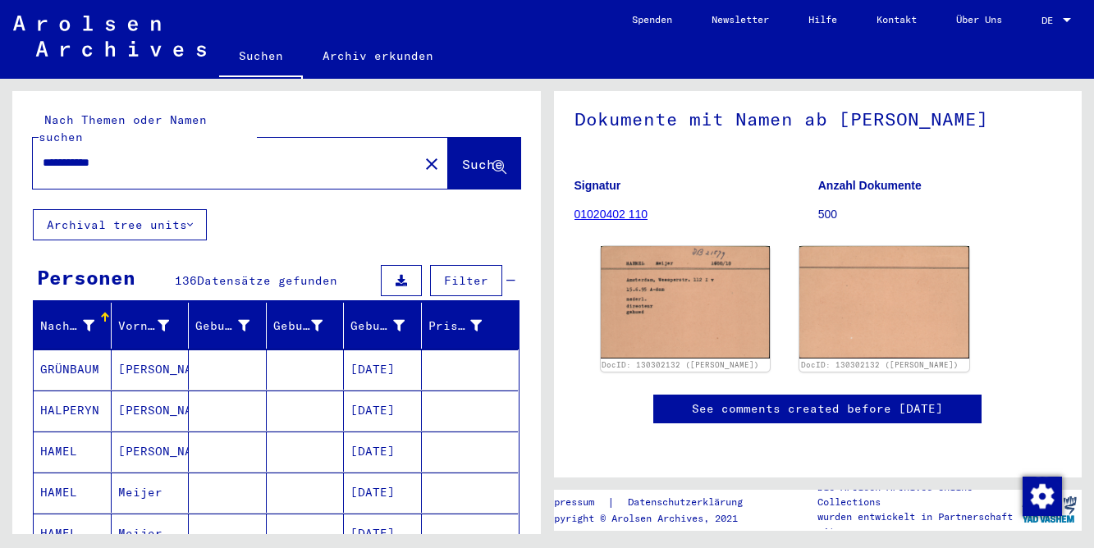
click at [80, 154] on input "**********" at bounding box center [226, 162] width 366 height 17
drag, startPoint x: 84, startPoint y: 149, endPoint x: -20, endPoint y: 147, distance: 103.4
click at [0, 147] on html "**********" at bounding box center [547, 274] width 1094 height 548
click at [116, 154] on input "*****" at bounding box center [226, 162] width 366 height 17
type input "**********"
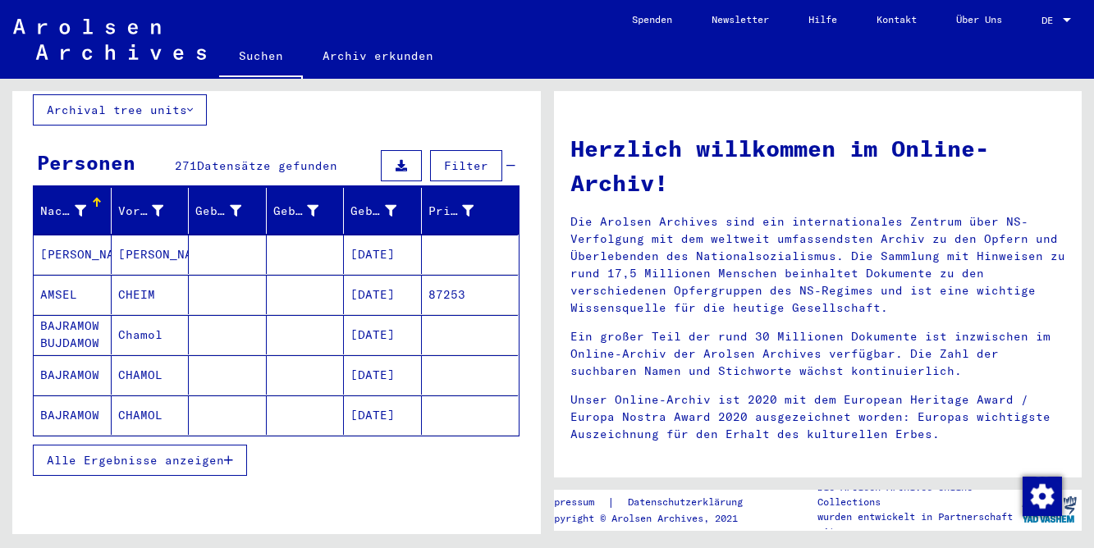
scroll to position [126, 0]
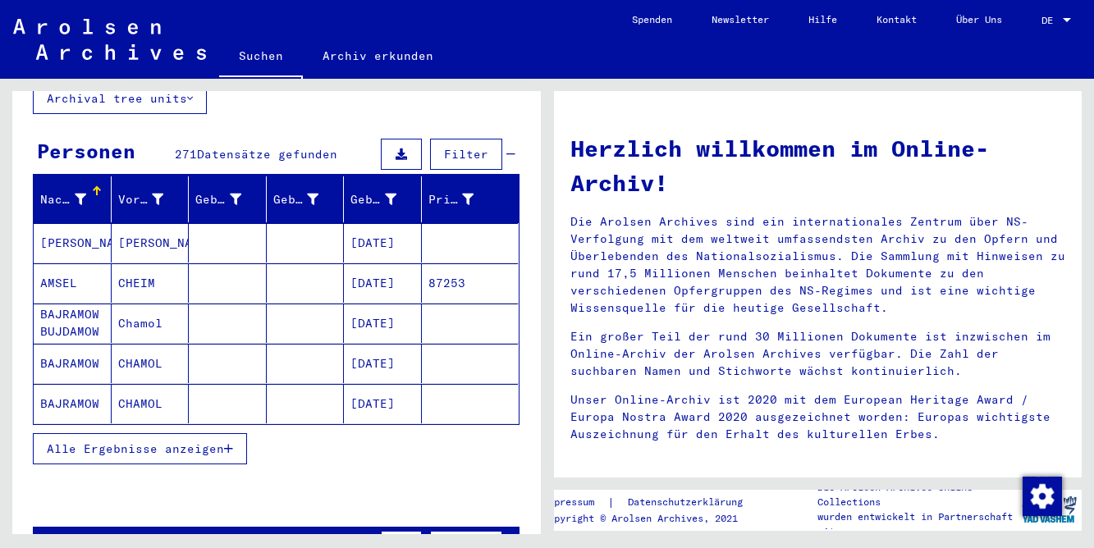
click at [216, 444] on button "Alle Ergebnisse anzeigen" at bounding box center [140, 448] width 214 height 31
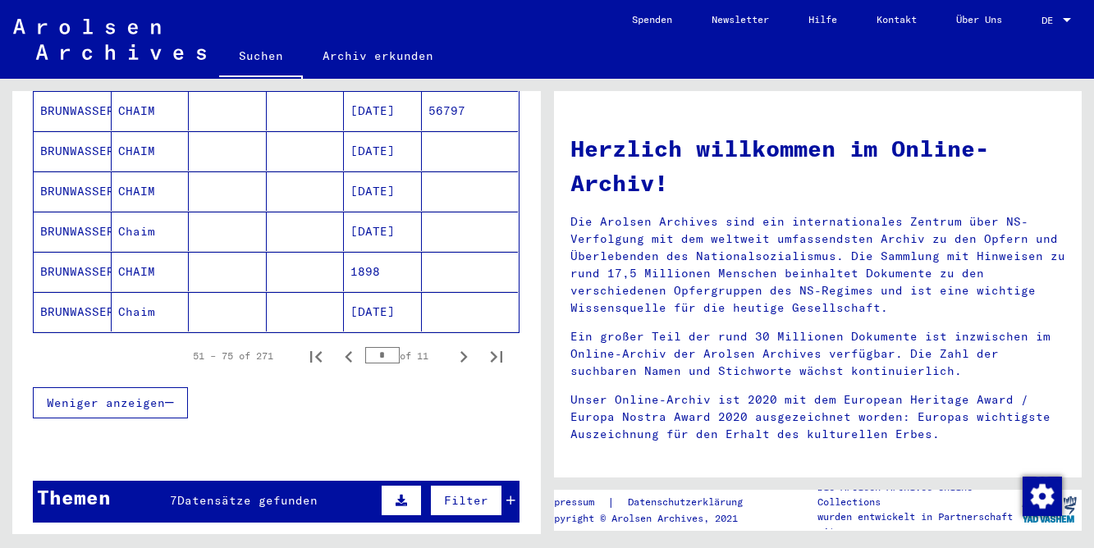
scroll to position [1128, 0]
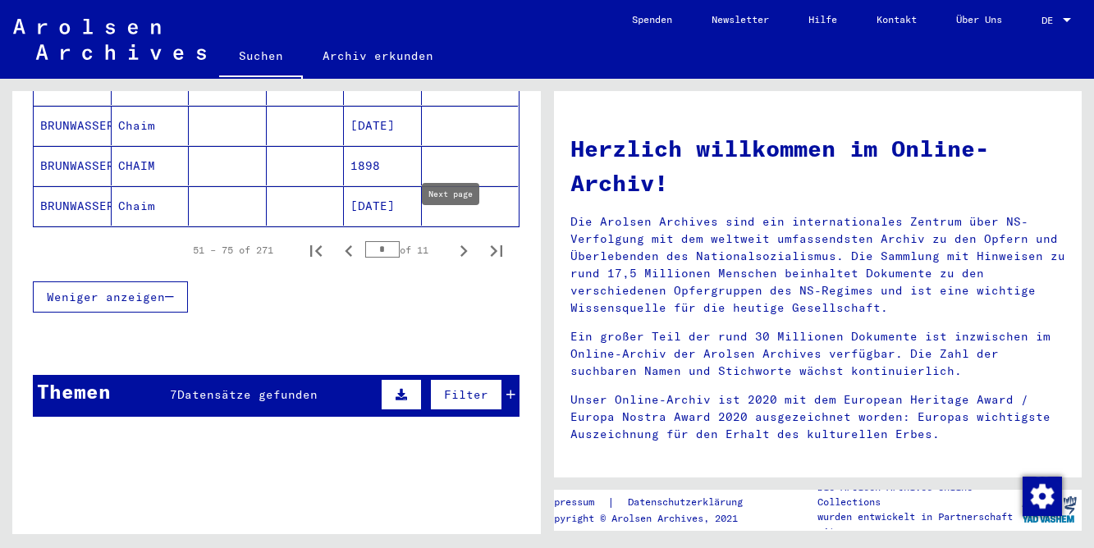
click at [453, 242] on icon "Next page" at bounding box center [463, 251] width 23 height 23
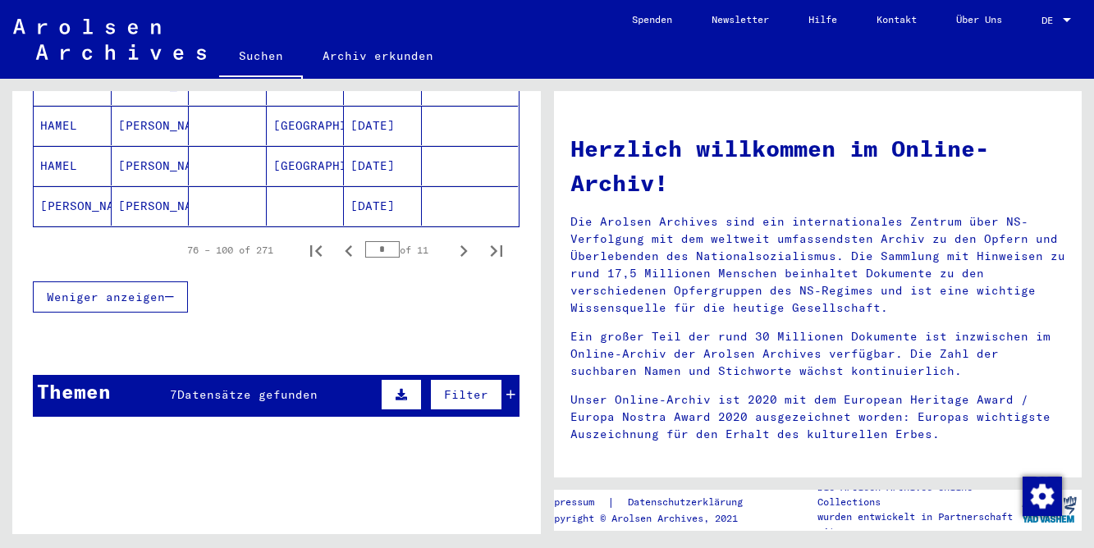
click at [453, 242] on icon "Next page" at bounding box center [463, 251] width 23 height 23
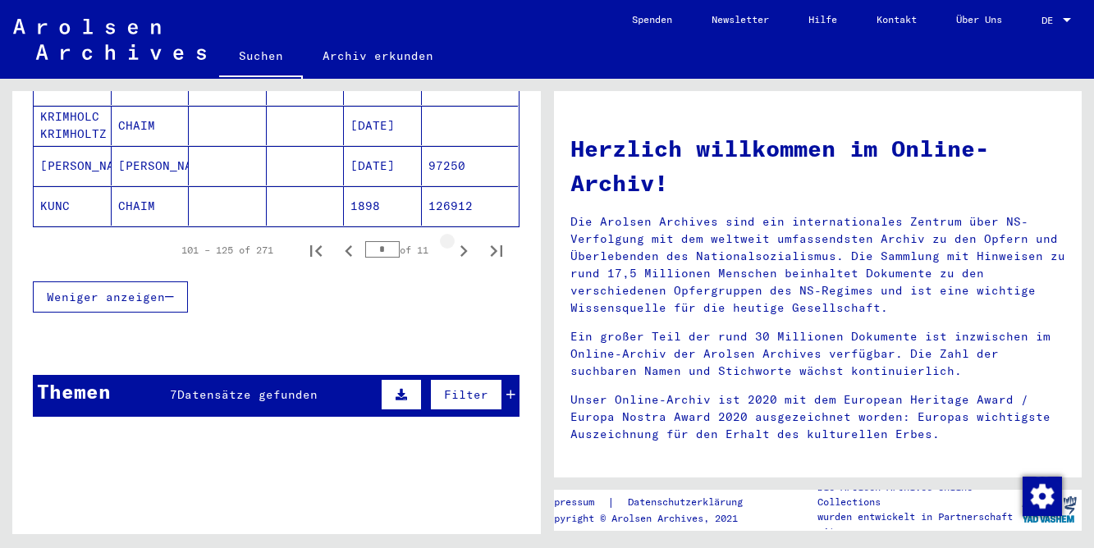
click at [453, 242] on icon "Next page" at bounding box center [463, 251] width 23 height 23
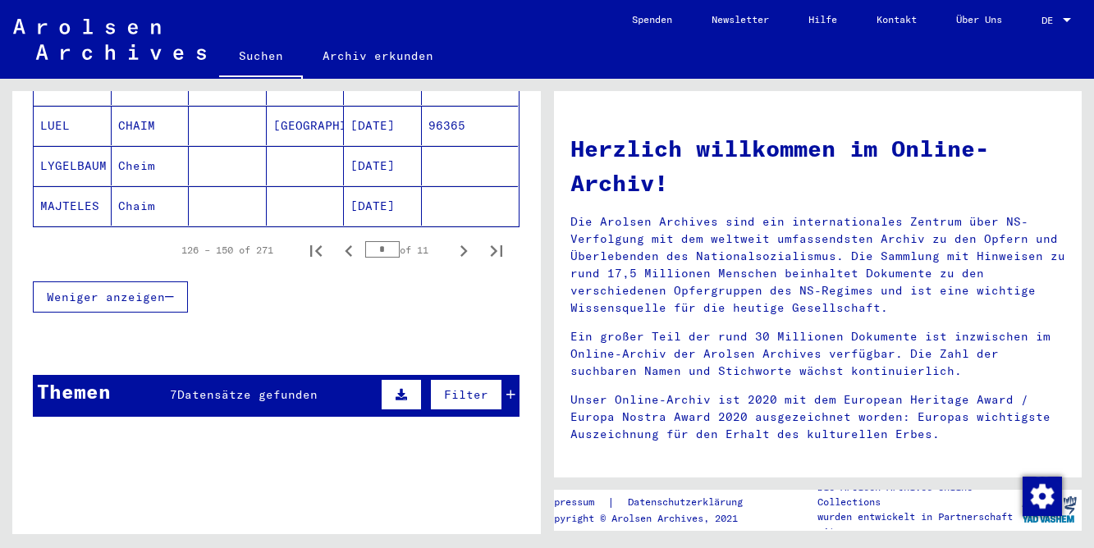
click at [453, 242] on icon "Next page" at bounding box center [463, 251] width 23 height 23
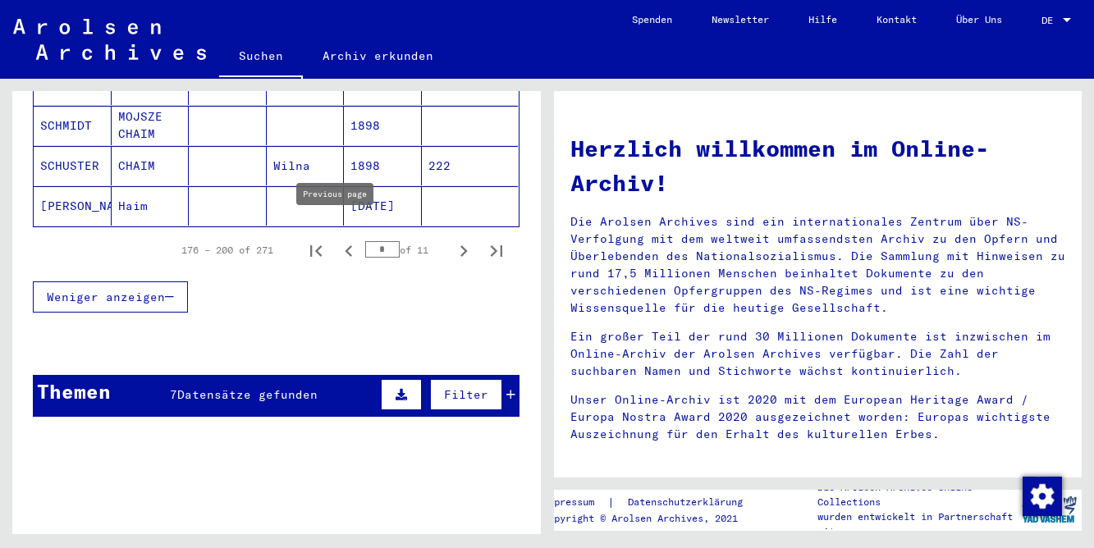
click at [345, 245] on icon "Previous page" at bounding box center [348, 250] width 7 height 11
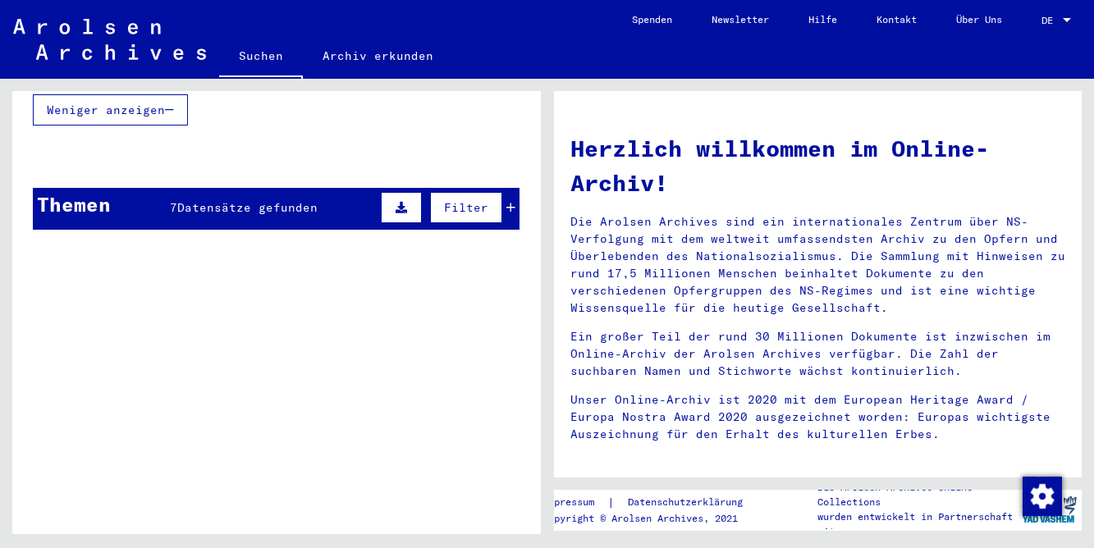
scroll to position [1187, 0]
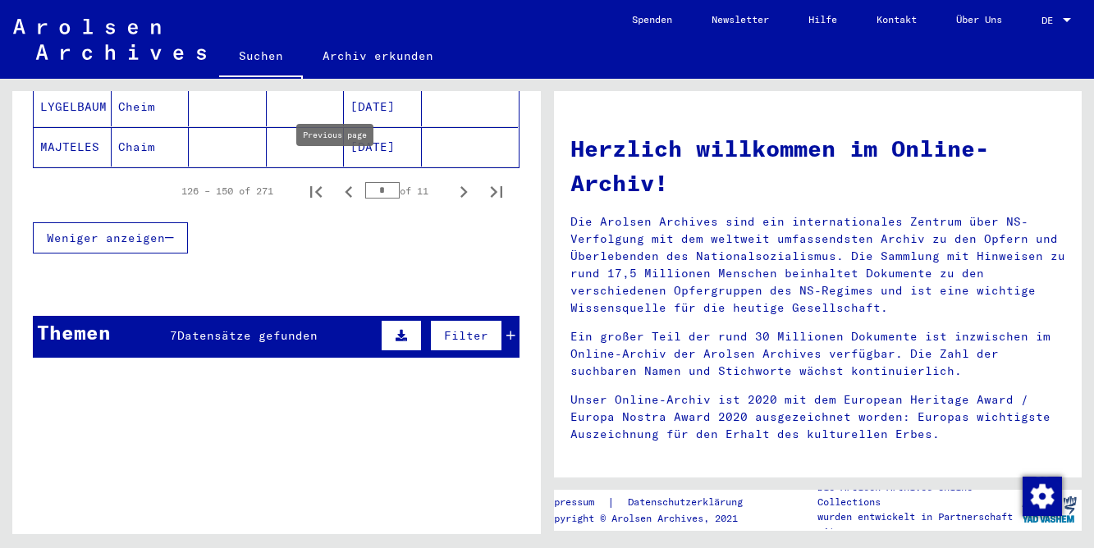
click at [337, 181] on icon "Previous page" at bounding box center [348, 192] width 23 height 23
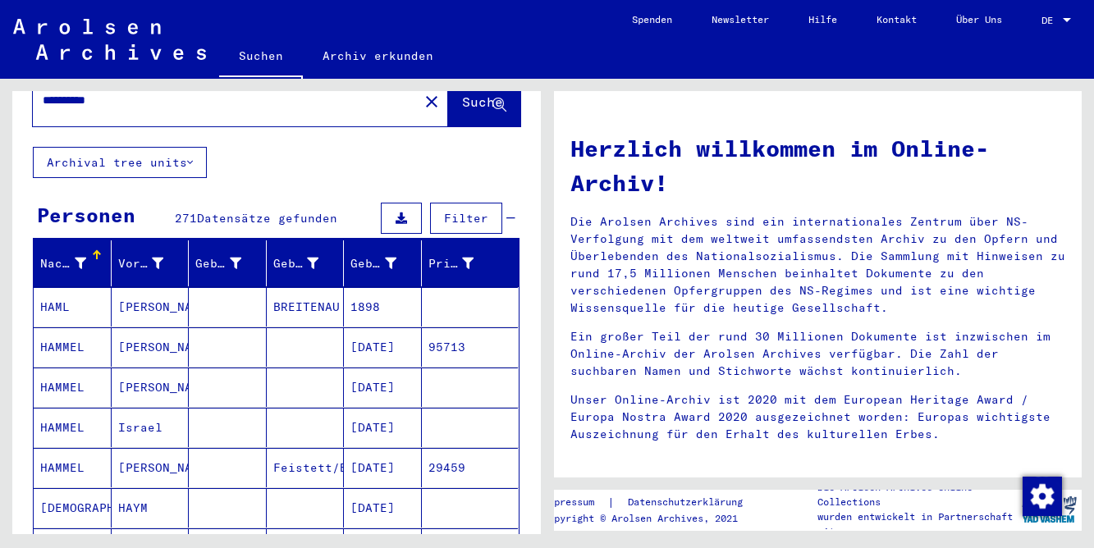
scroll to position [62, 0]
click at [163, 408] on mat-cell "Israel" at bounding box center [151, 427] width 78 height 39
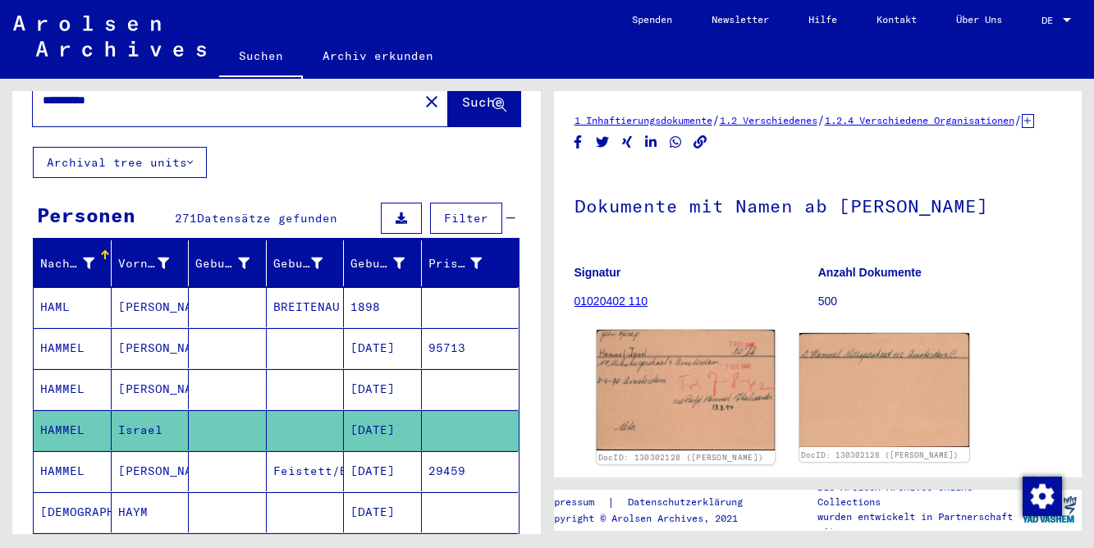
click at [661, 397] on img at bounding box center [685, 390] width 178 height 121
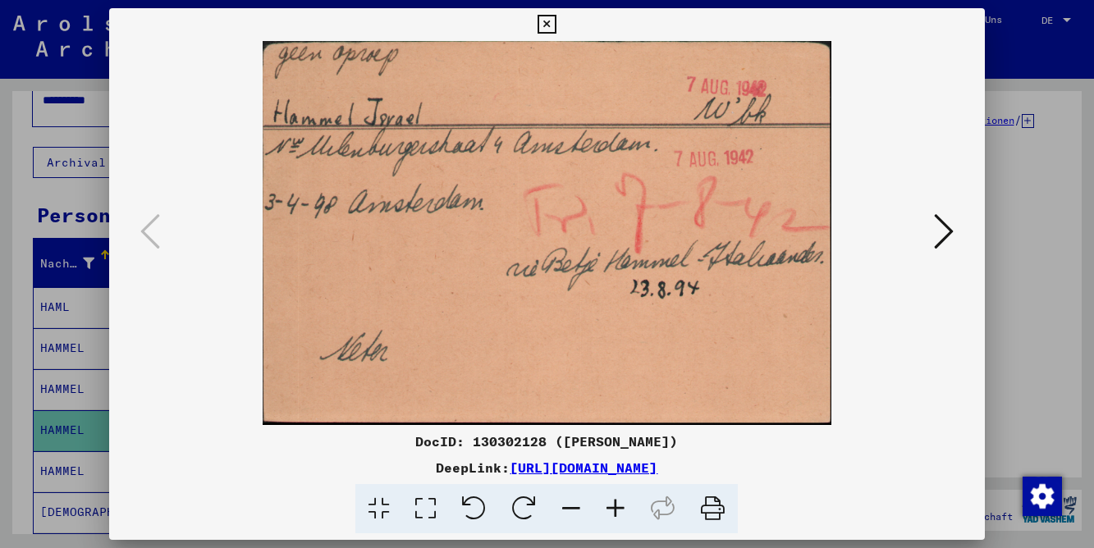
click at [561, 25] on button at bounding box center [547, 24] width 29 height 33
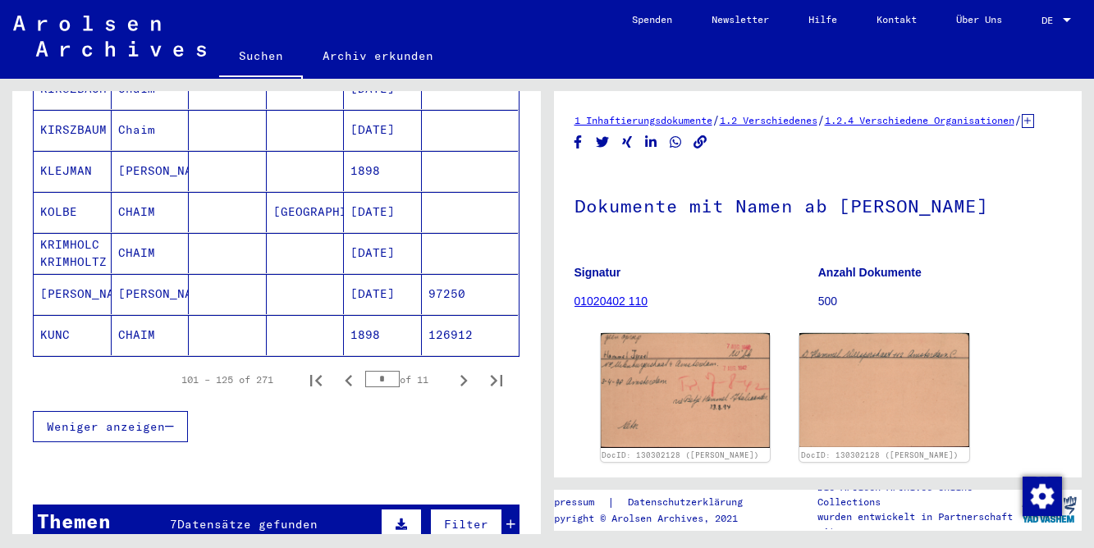
scroll to position [1198, 0]
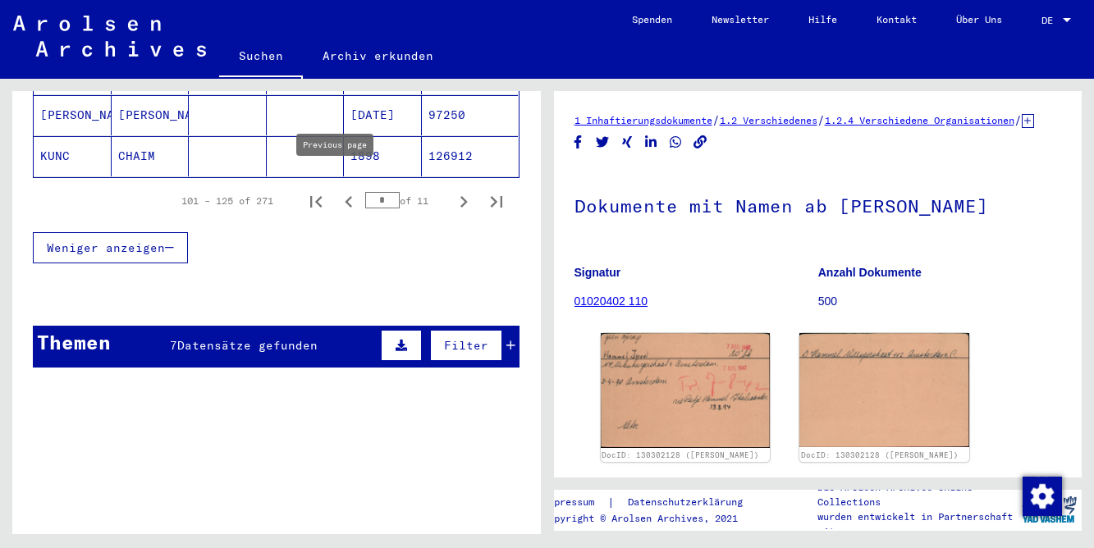
click at [337, 190] on icon "Previous page" at bounding box center [348, 201] width 23 height 23
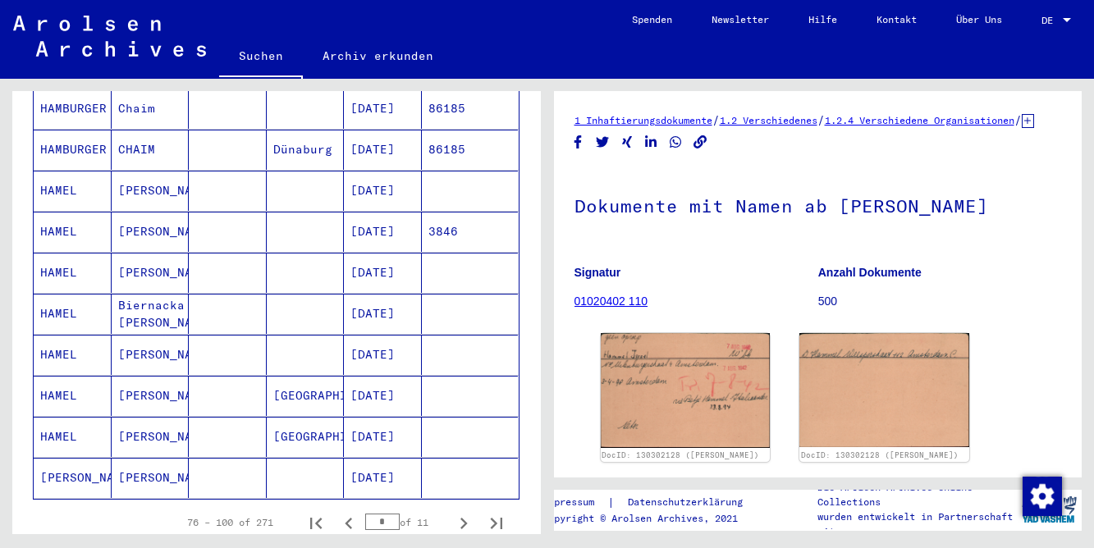
scroll to position [875, 0]
click at [301, 178] on mat-cell at bounding box center [306, 192] width 78 height 40
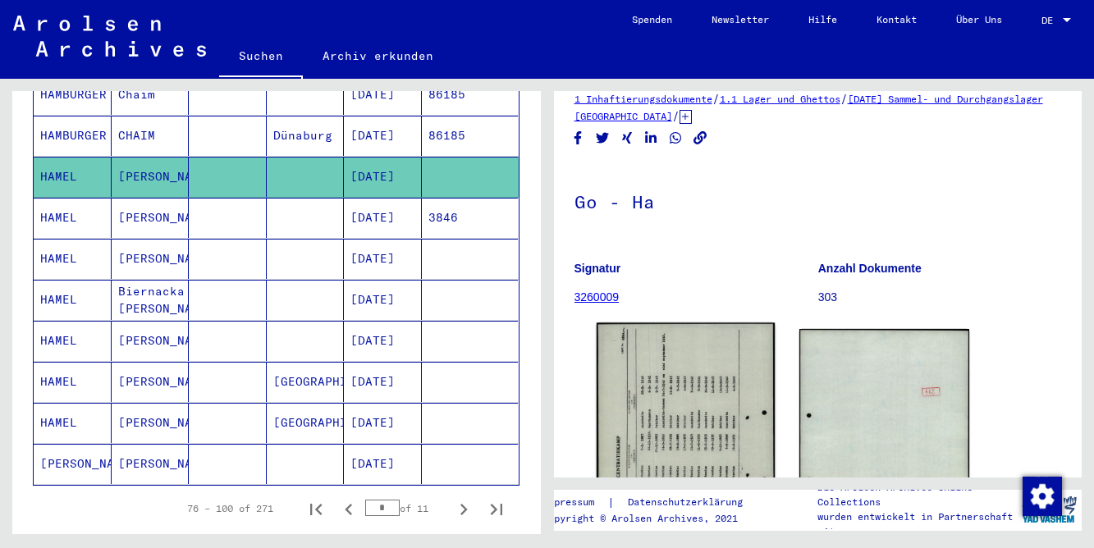
scroll to position [25, 0]
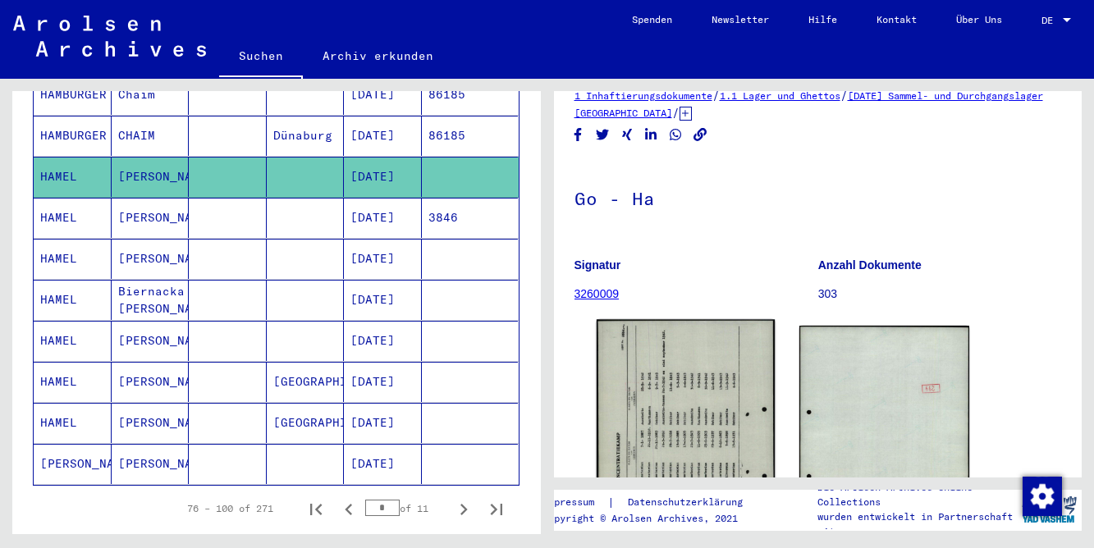
click at [662, 359] on img at bounding box center [685, 444] width 178 height 248
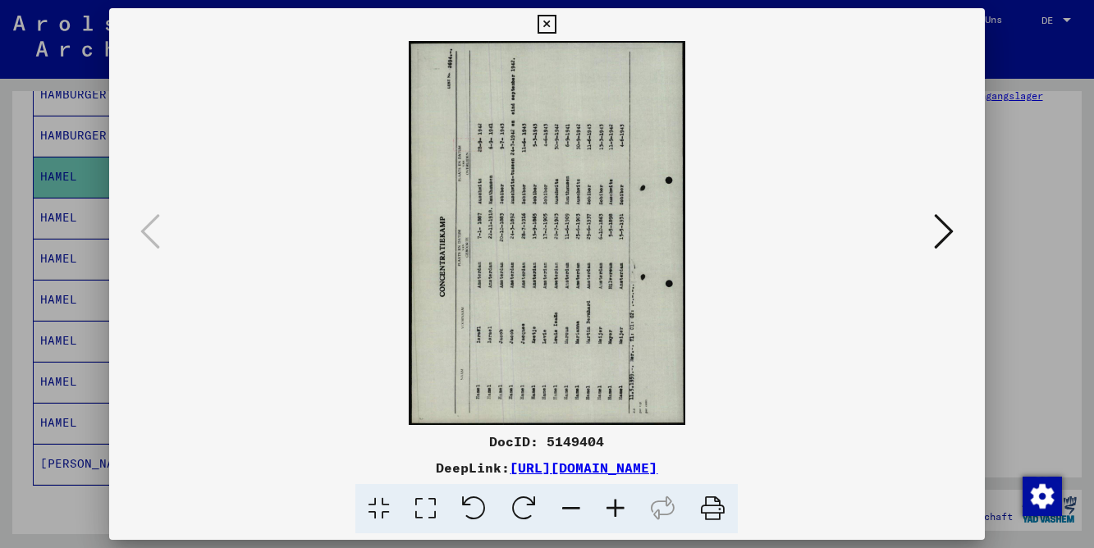
click at [519, 516] on icon at bounding box center [524, 509] width 50 height 50
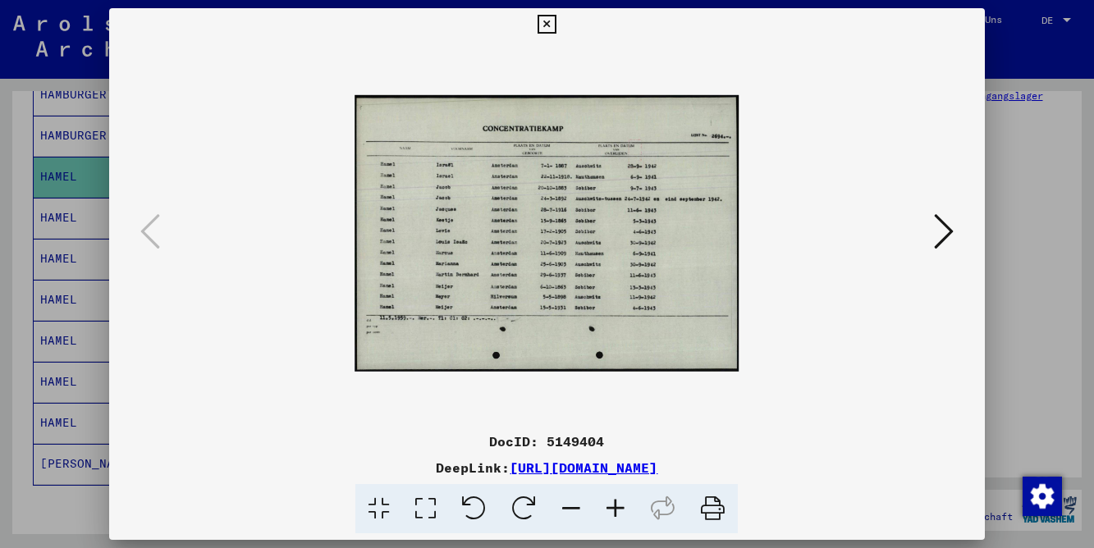
click at [519, 516] on icon at bounding box center [524, 509] width 50 height 50
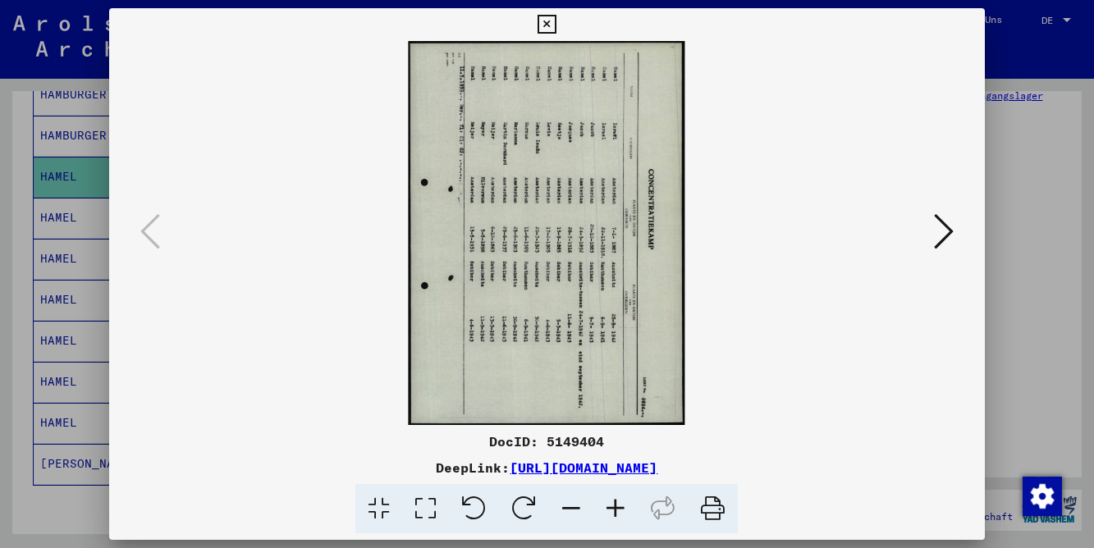
click at [510, 510] on icon at bounding box center [524, 509] width 50 height 50
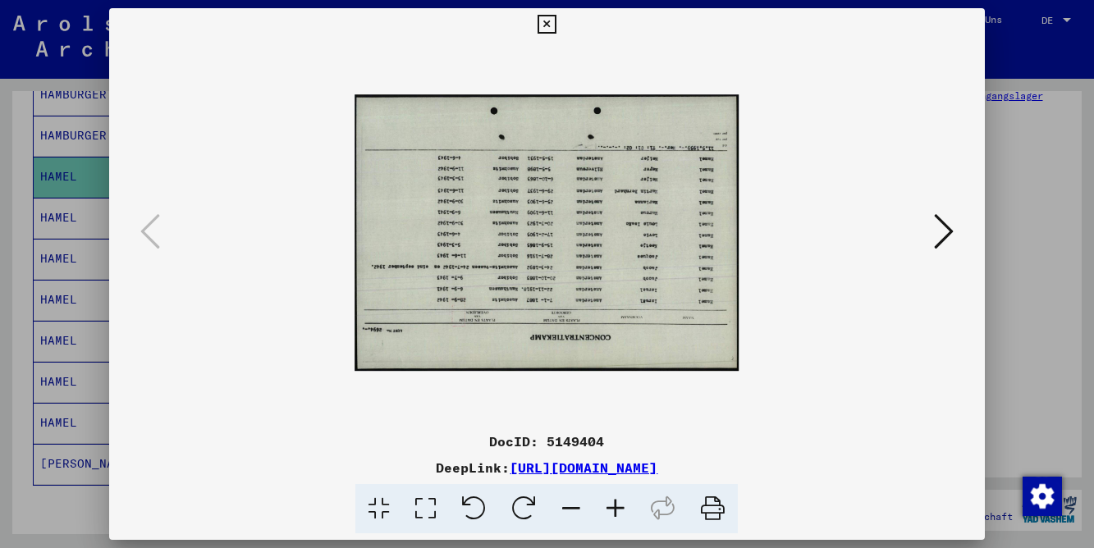
click at [510, 510] on icon at bounding box center [524, 509] width 50 height 50
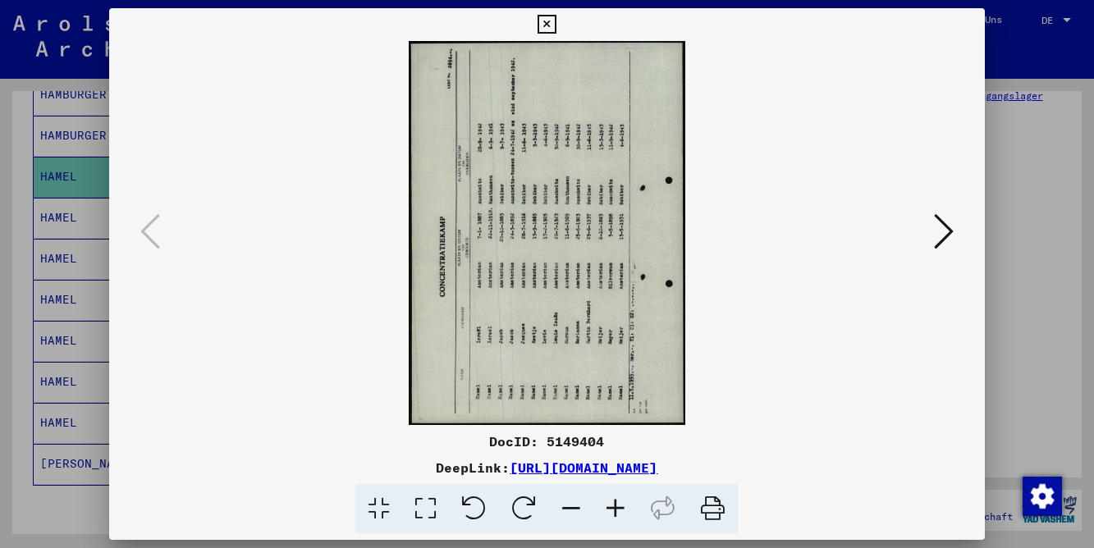
click at [510, 510] on icon at bounding box center [524, 509] width 50 height 50
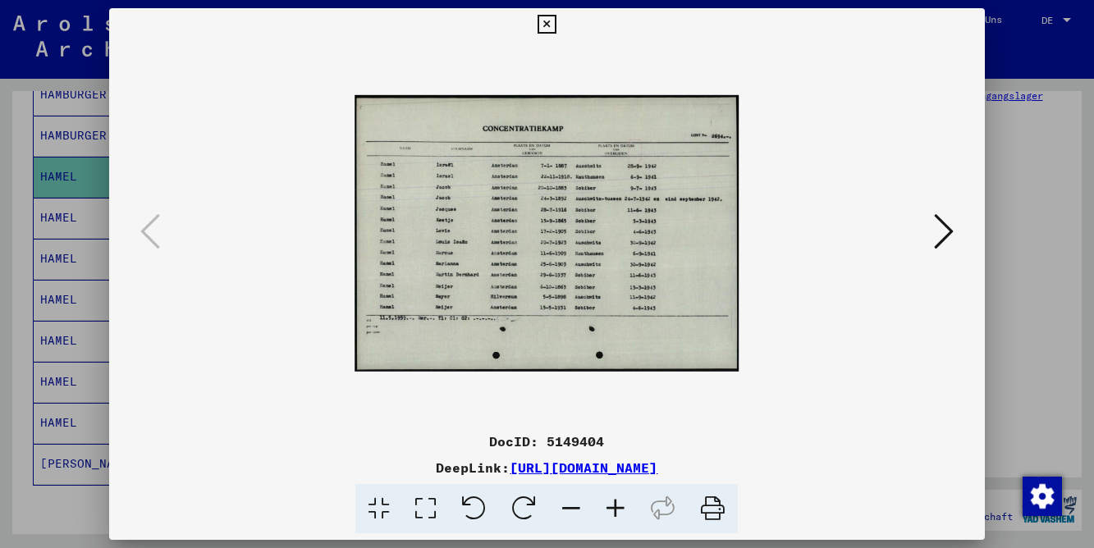
click at [618, 492] on icon at bounding box center [615, 509] width 44 height 50
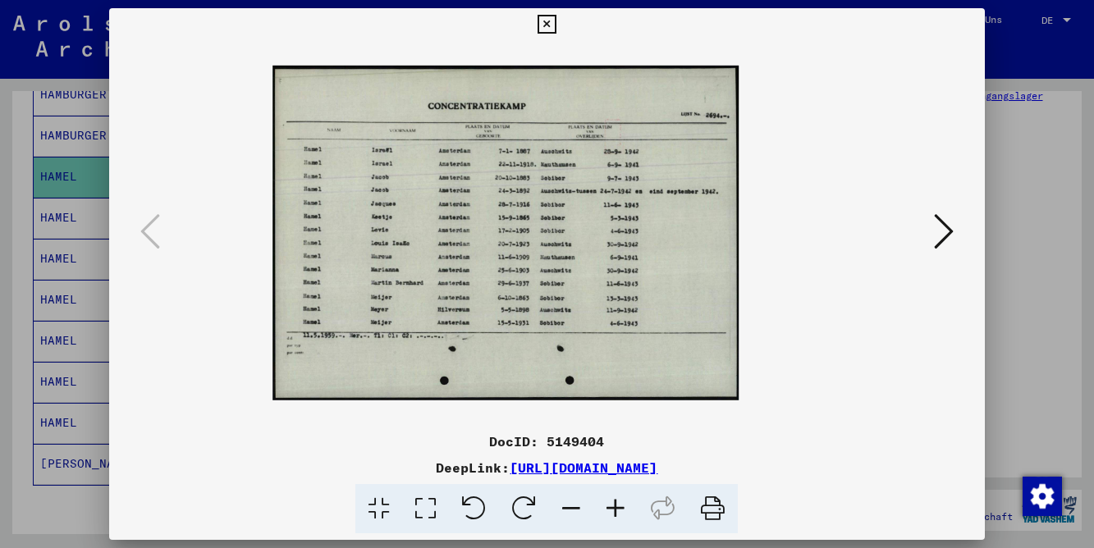
click at [618, 492] on icon at bounding box center [615, 509] width 44 height 50
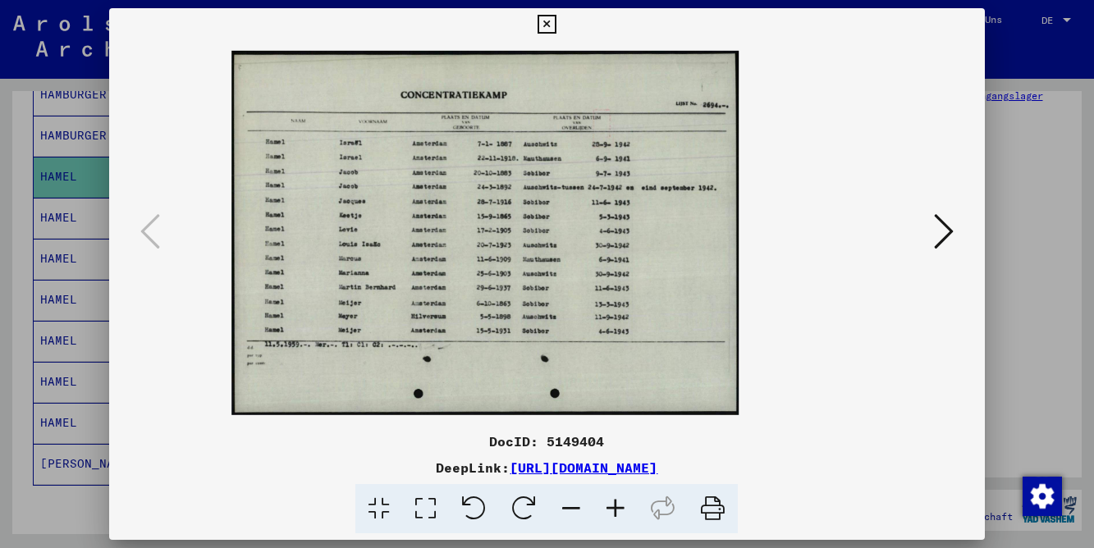
click at [618, 492] on icon at bounding box center [615, 509] width 44 height 50
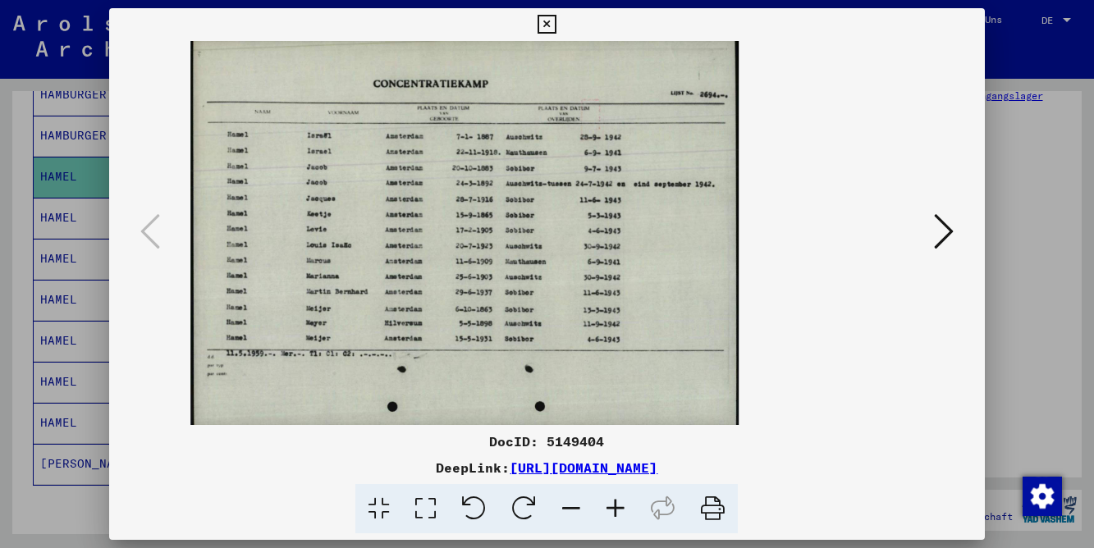
click at [618, 492] on icon at bounding box center [615, 509] width 44 height 50
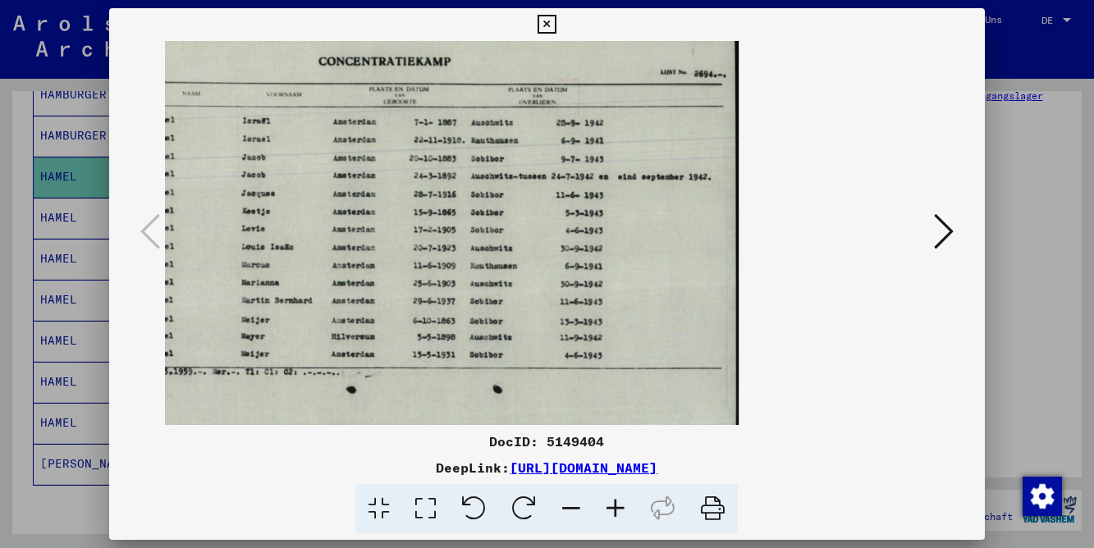
click at [618, 492] on icon at bounding box center [615, 509] width 44 height 50
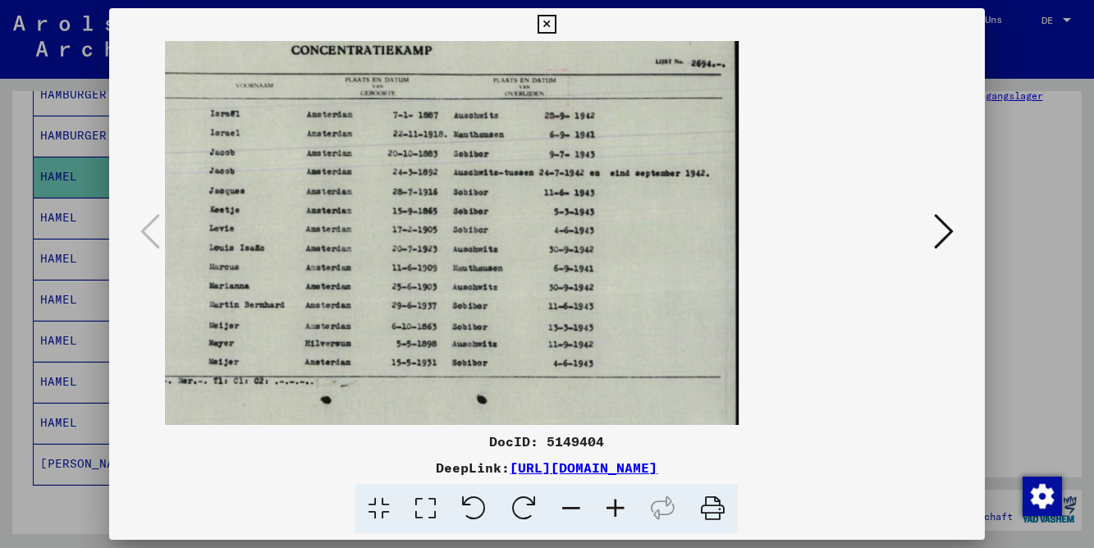
drag, startPoint x: 501, startPoint y: 195, endPoint x: 639, endPoint y: 208, distance: 139.2
click at [556, 29] on icon at bounding box center [546, 25] width 19 height 20
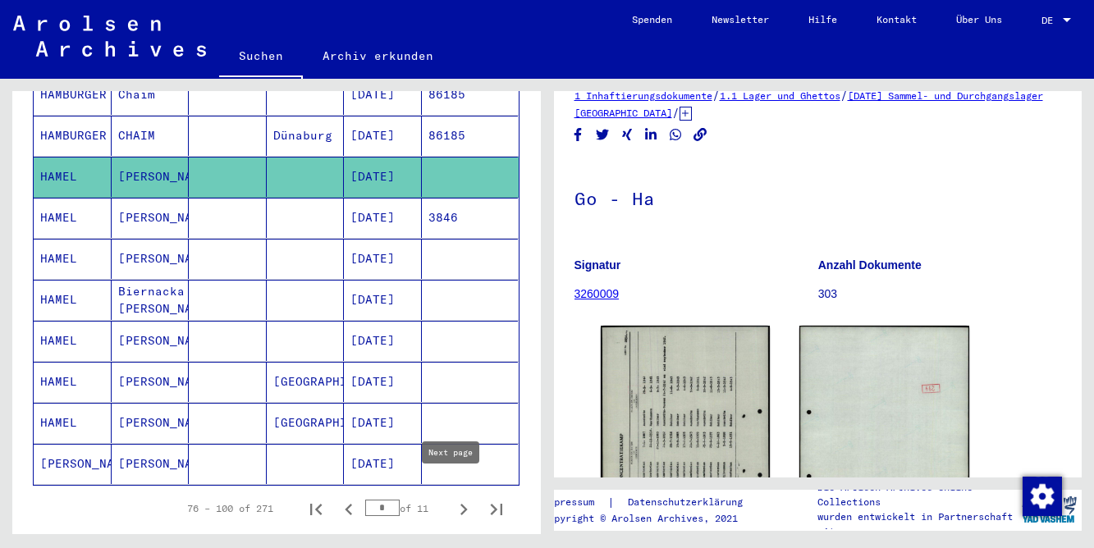
click at [447, 496] on button "Next page" at bounding box center [463, 508] width 33 height 33
type input "*"
